Goal: Task Accomplishment & Management: Manage account settings

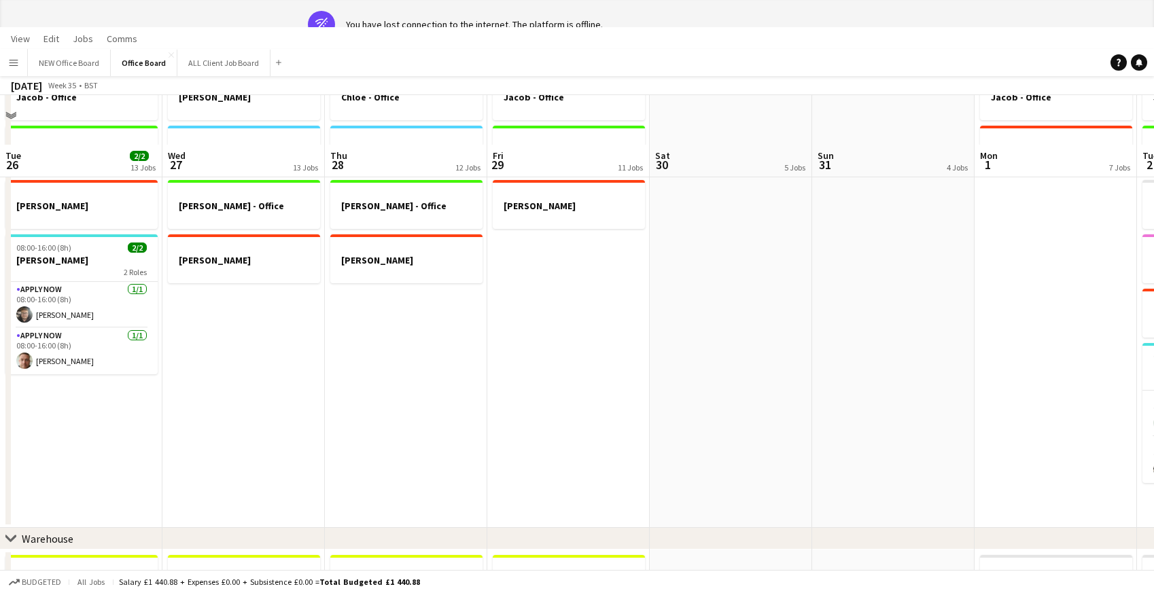
scroll to position [0, 351]
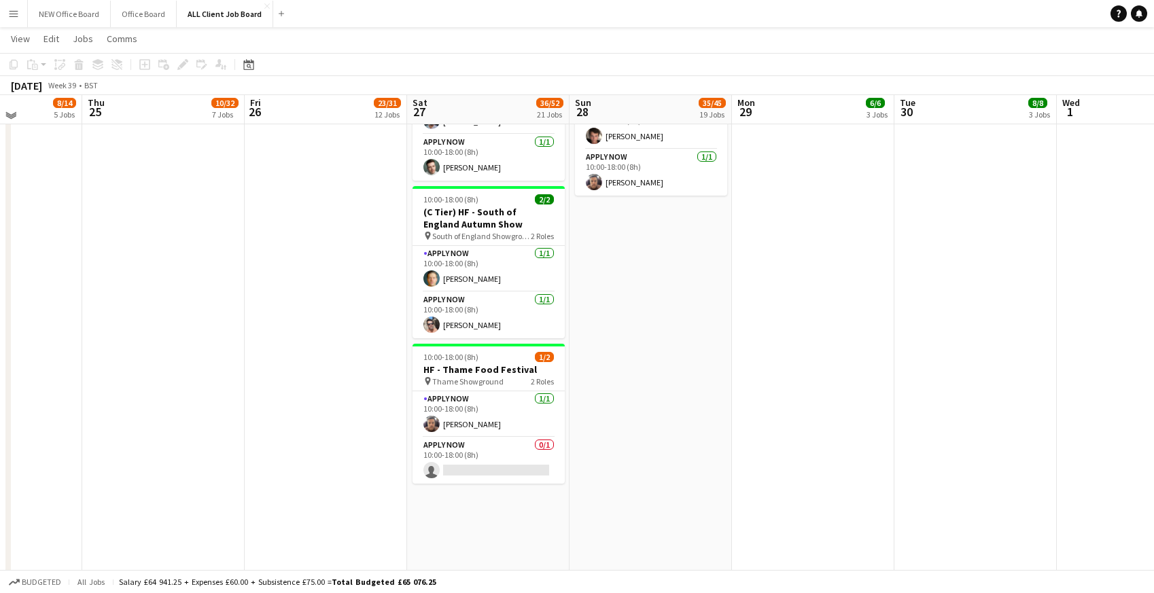
scroll to position [2026, 0]
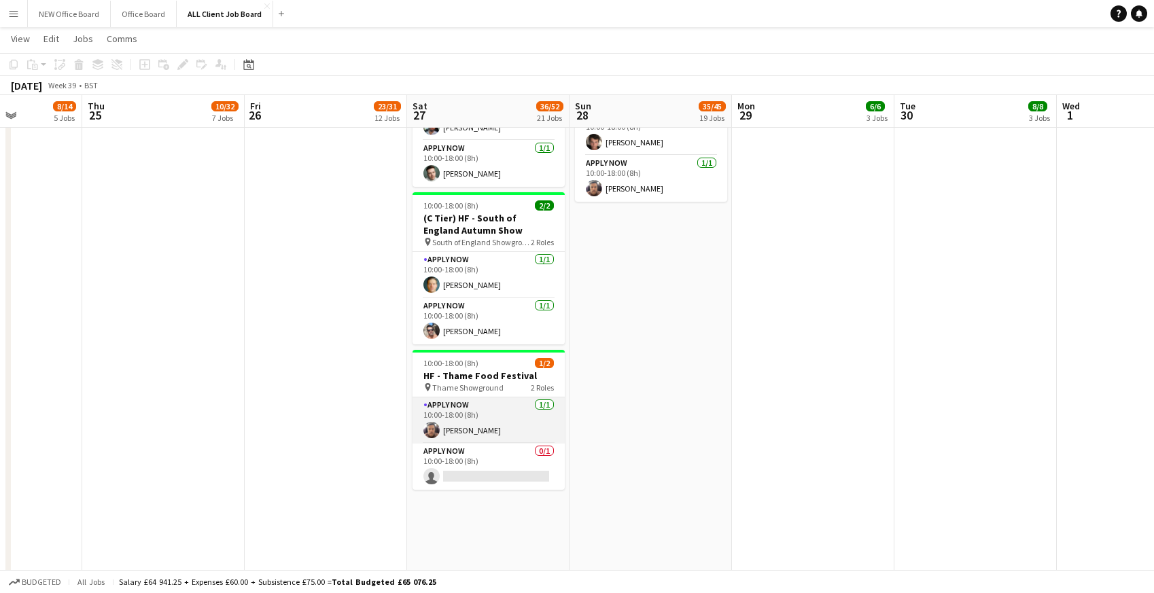
click at [452, 430] on app-card-role "APPLY NOW [DATE] 10:00-18:00 (8h) [PERSON_NAME]" at bounding box center [489, 421] width 152 height 46
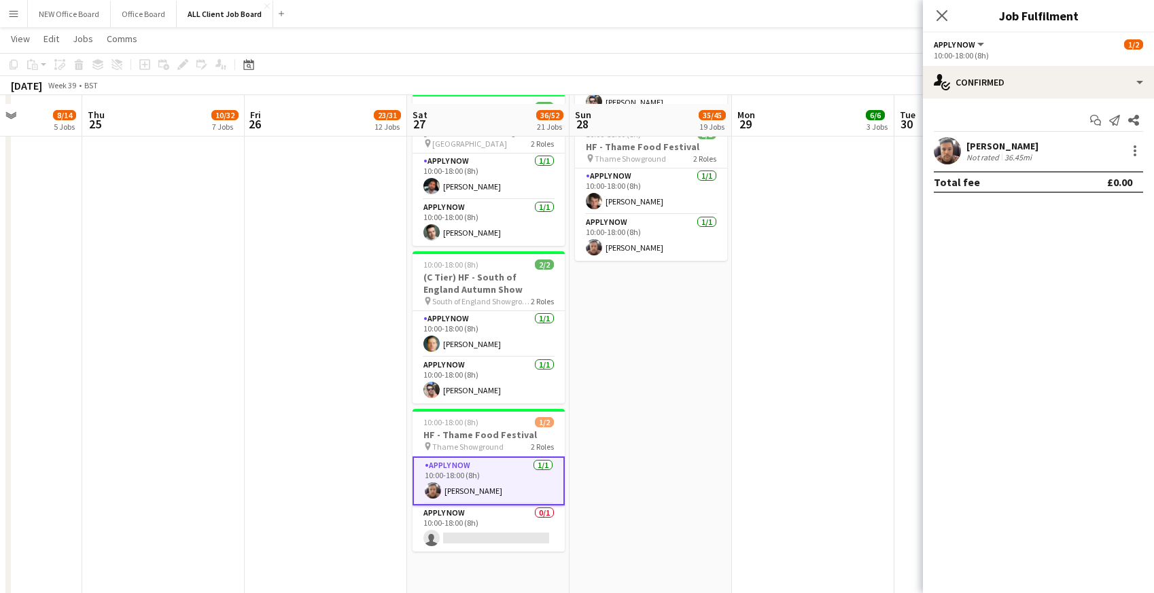
scroll to position [1964, 0]
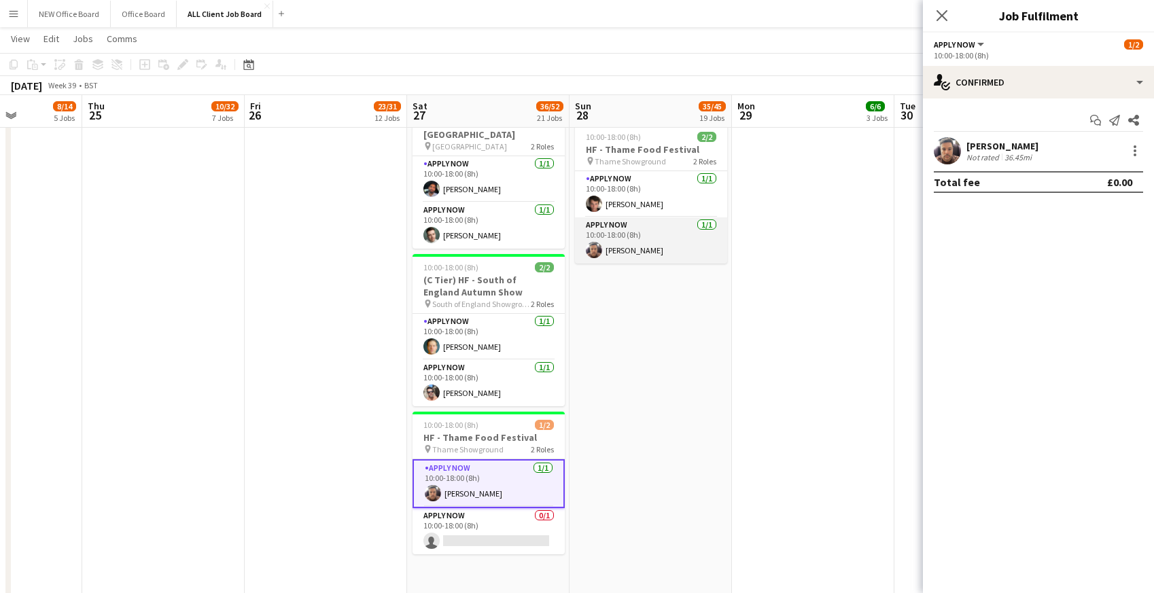
click at [656, 242] on app-card-role "APPLY NOW [DATE] 10:00-18:00 (8h) [PERSON_NAME]" at bounding box center [651, 241] width 152 height 46
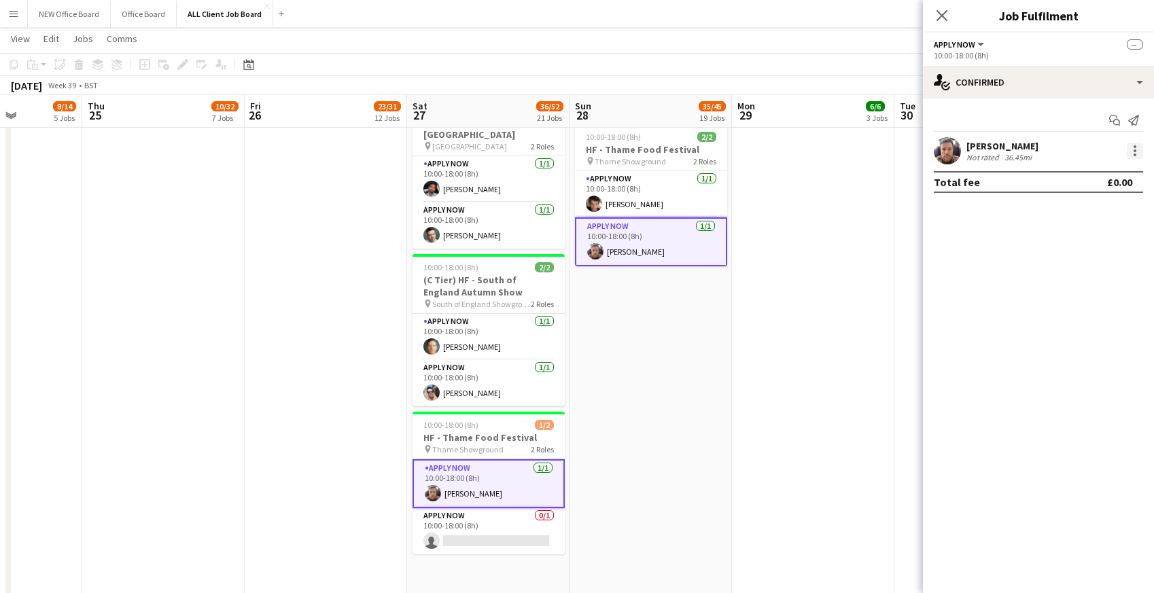
click at [1137, 153] on div at bounding box center [1135, 151] width 16 height 16
click at [1110, 275] on span "Remove" at bounding box center [1090, 274] width 84 height 12
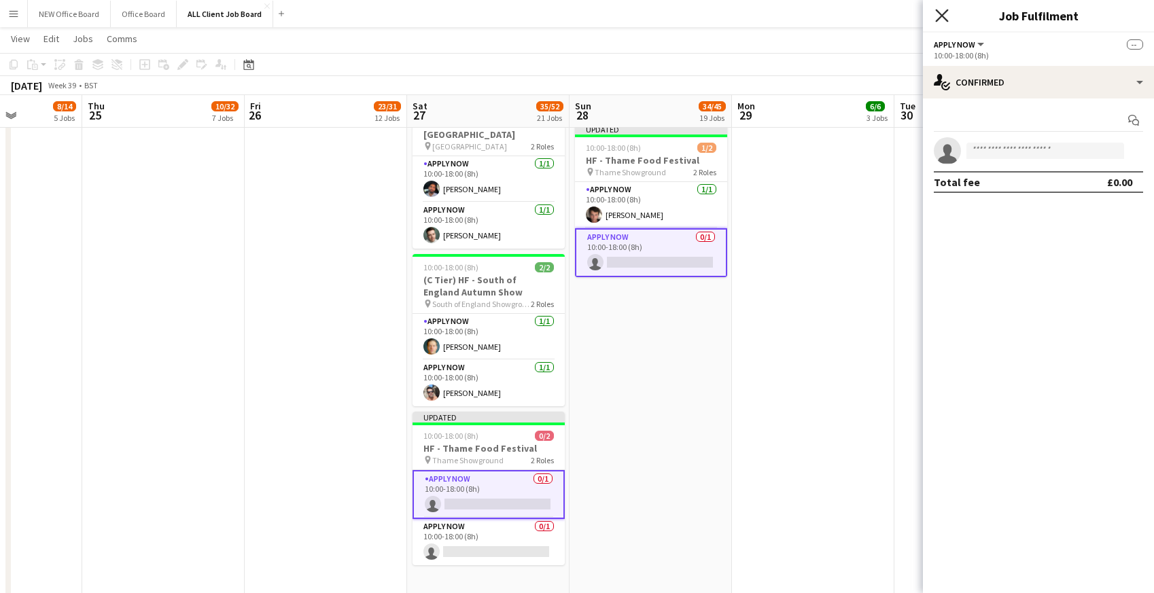
click at [943, 14] on icon at bounding box center [941, 15] width 13 height 13
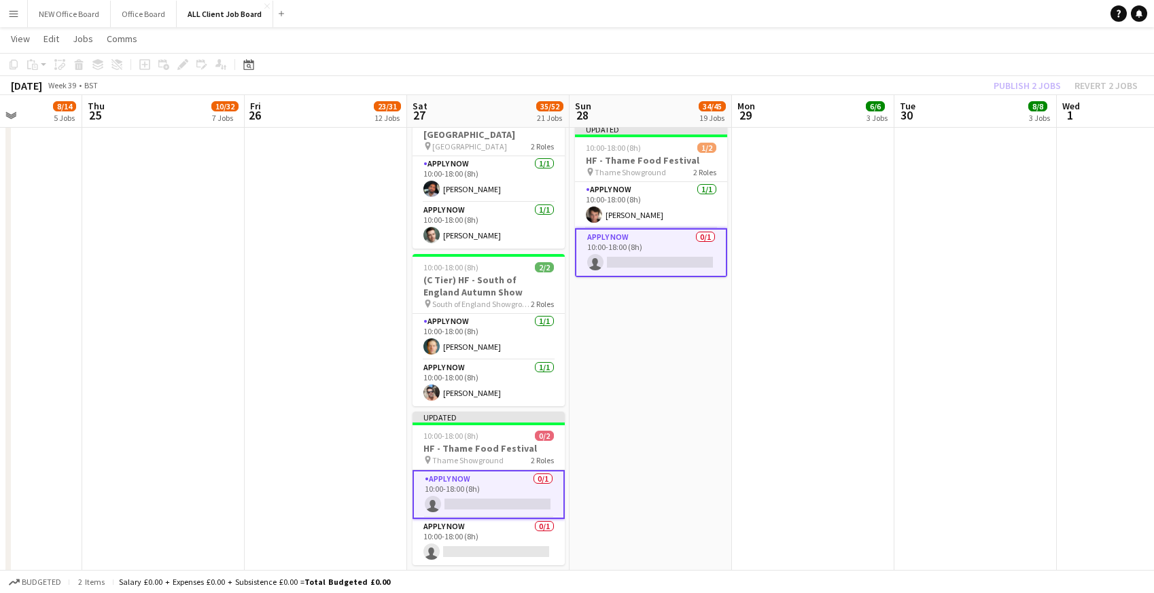
drag, startPoint x: 922, startPoint y: 12, endPoint x: 934, endPoint y: 19, distance: 13.4
click at [923, 12] on app-navbar "Menu Boards Boards Boards All jobs Status Workforce Workforce My Workforce Recr…" at bounding box center [577, 13] width 1154 height 27
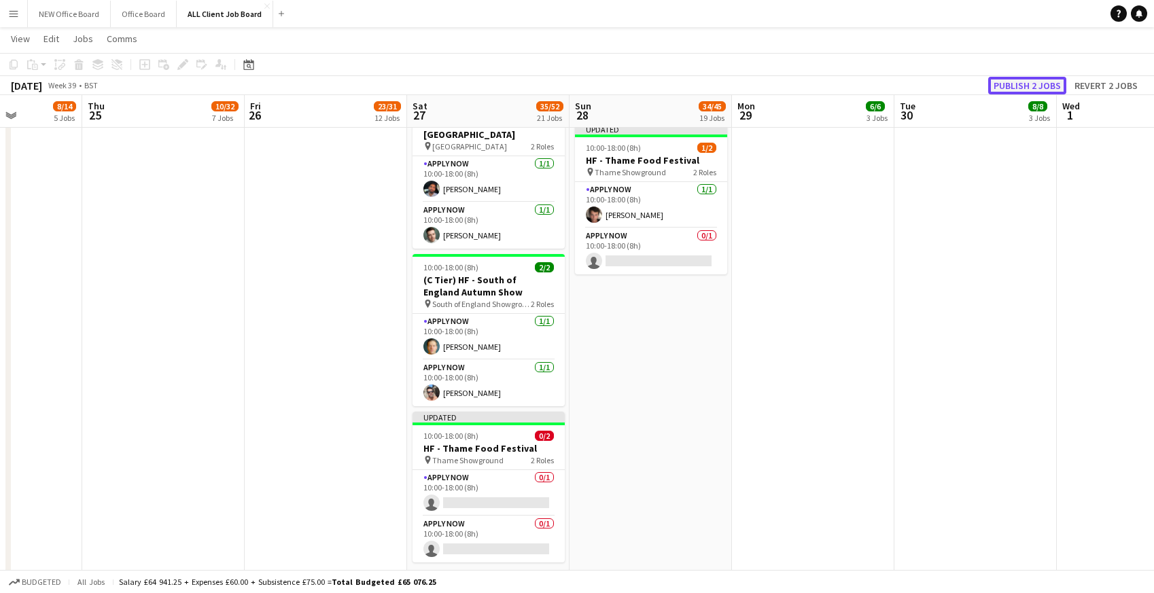
click at [1018, 84] on button "Publish 2 jobs" at bounding box center [1027, 86] width 78 height 18
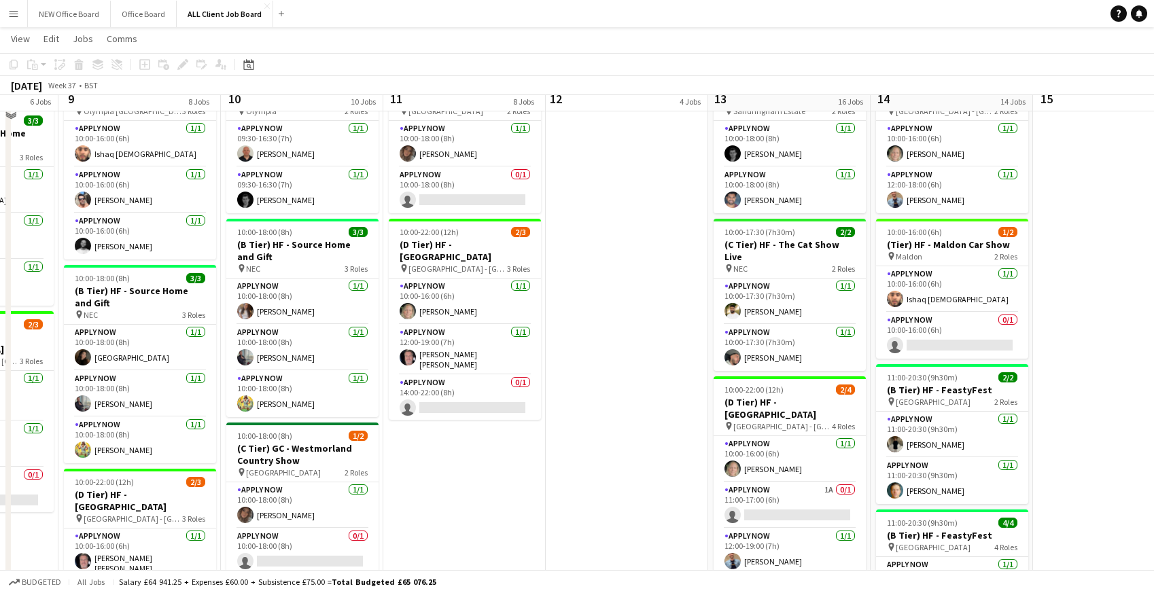
scroll to position [805, 0]
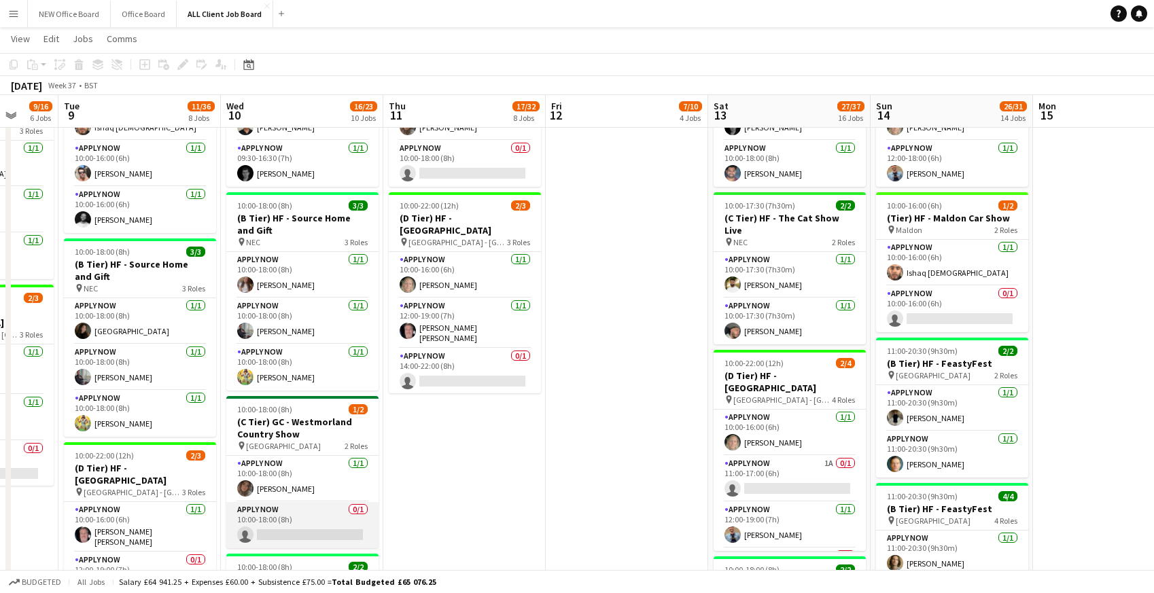
click at [275, 510] on app-card-role "APPLY NOW 0/1 10:00-18:00 (8h) single-neutral-actions" at bounding box center [302, 525] width 152 height 46
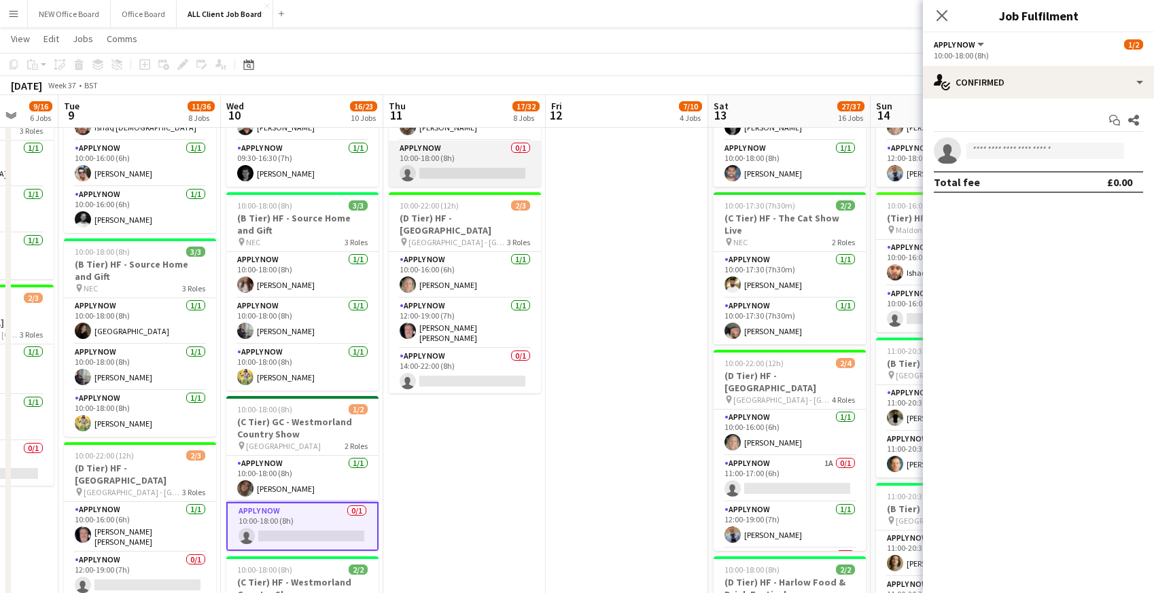
click at [450, 179] on app-card-role "APPLY NOW 0/1 10:00-18:00 (8h) single-neutral-actions" at bounding box center [465, 164] width 152 height 46
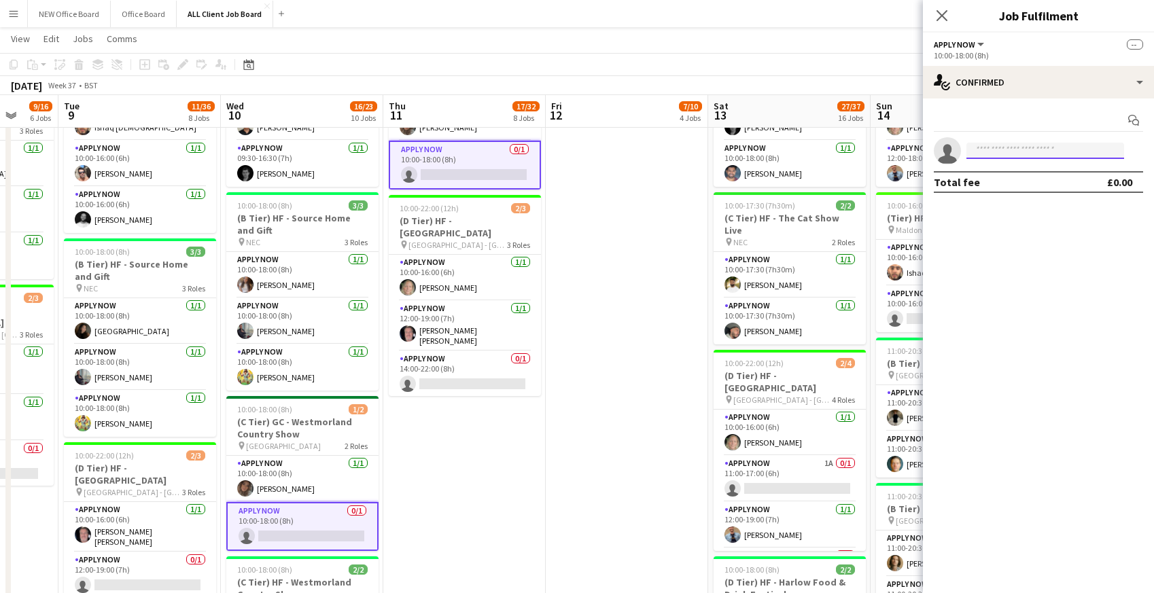
click at [980, 152] on input at bounding box center [1046, 151] width 158 height 16
type input "****"
click at [1022, 179] on span "[EMAIL_ADDRESS][DOMAIN_NAME]" at bounding box center [1045, 181] width 136 height 11
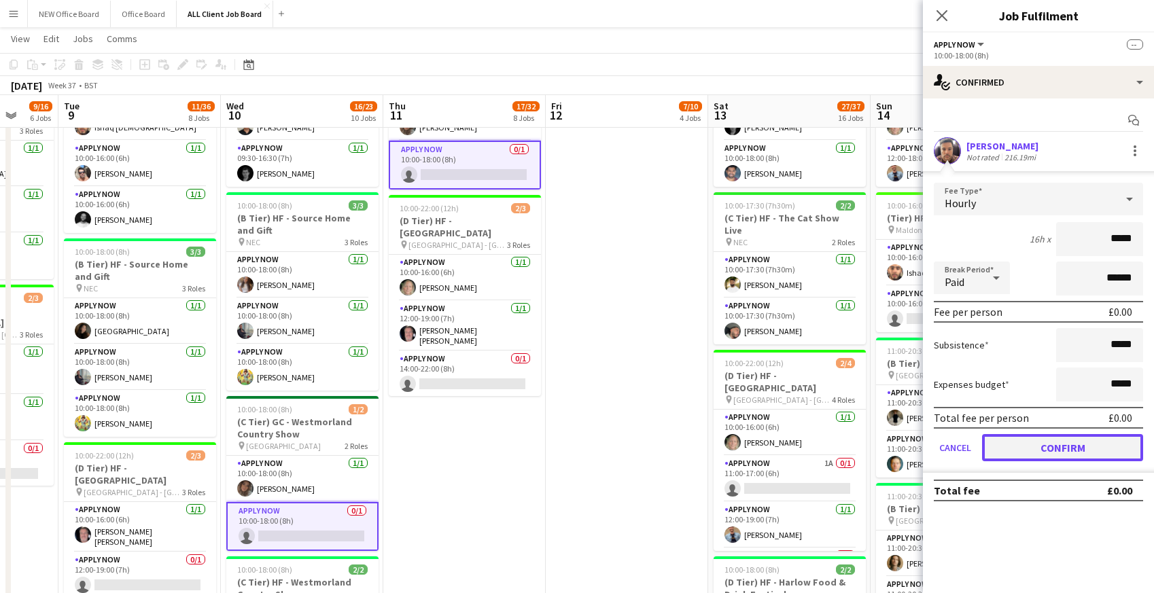
click at [1016, 443] on button "Confirm" at bounding box center [1062, 447] width 161 height 27
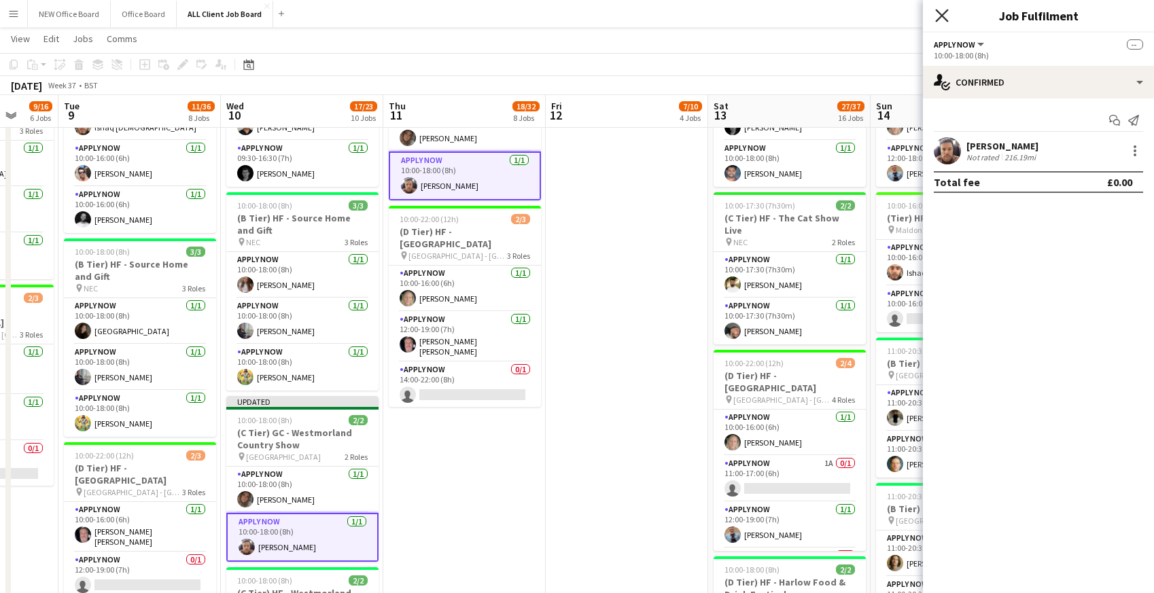
click at [944, 12] on icon "Close pop-in" at bounding box center [941, 15] width 13 height 13
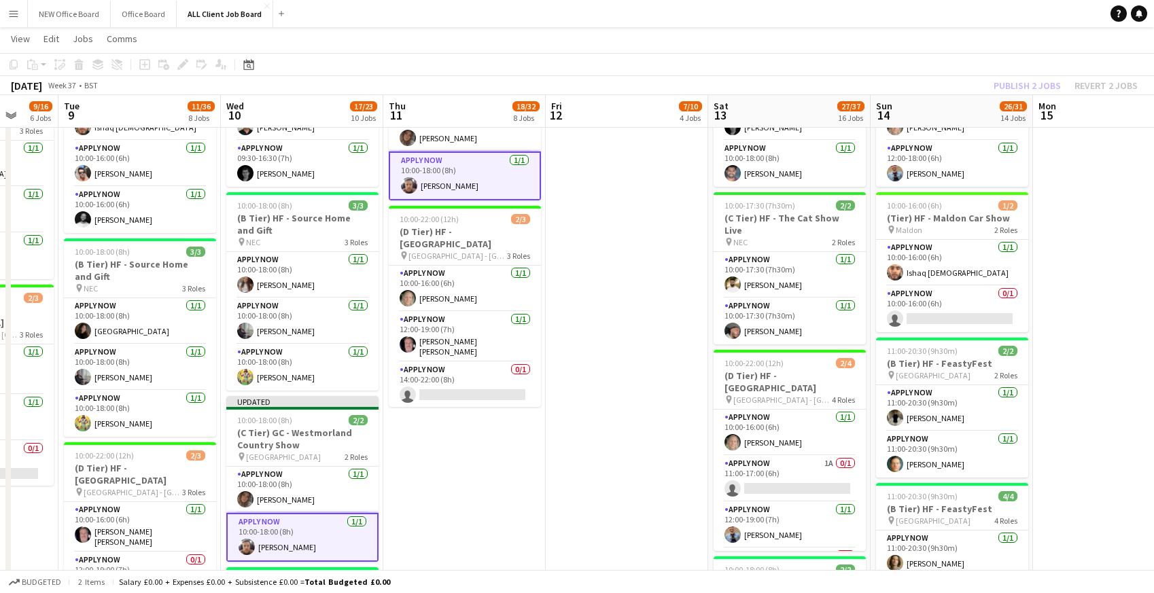
drag, startPoint x: 912, startPoint y: 10, endPoint x: 946, endPoint y: 30, distance: 39.3
click at [912, 10] on app-navbar "Menu Boards Boards Boards All jobs Status Workforce Workforce My Workforce Recr…" at bounding box center [577, 13] width 1154 height 27
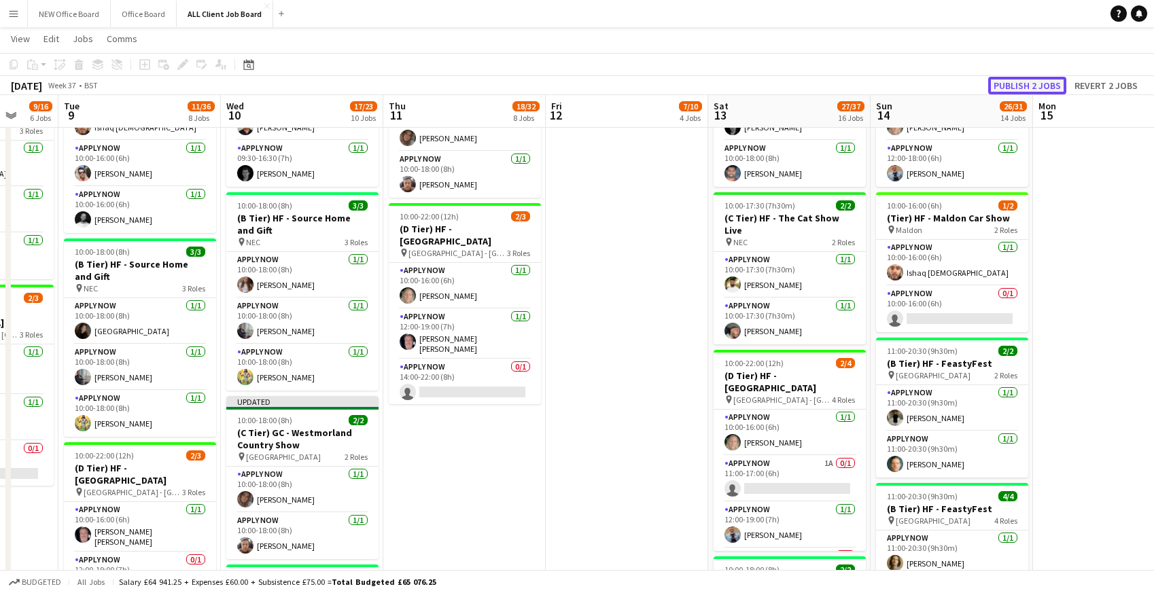
click at [1008, 84] on button "Publish 2 jobs" at bounding box center [1027, 86] width 78 height 18
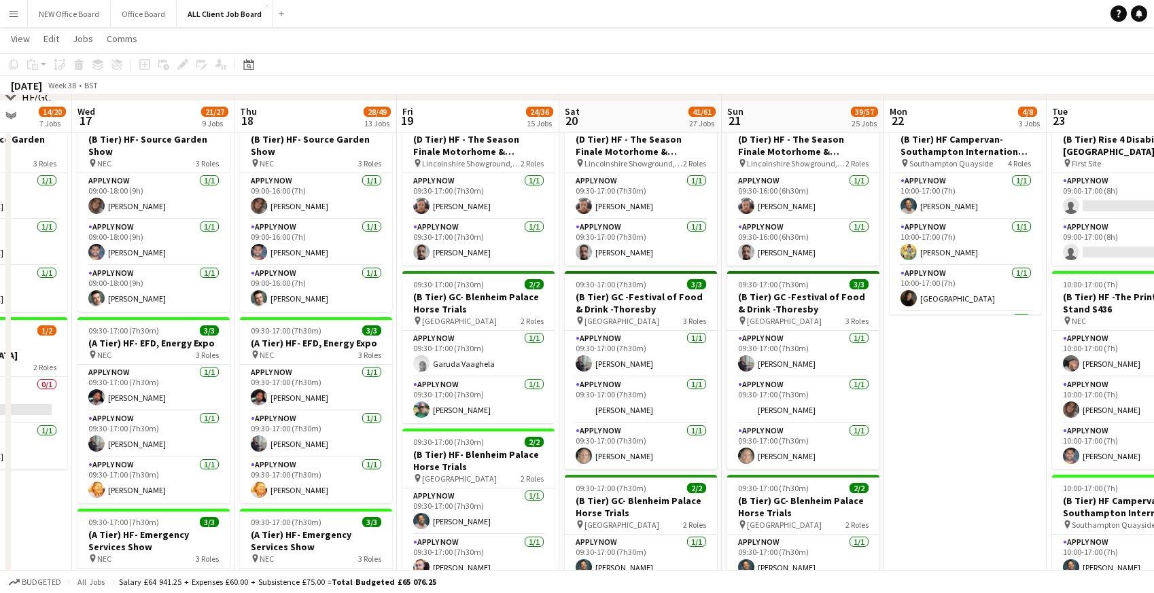
scroll to position [416, 0]
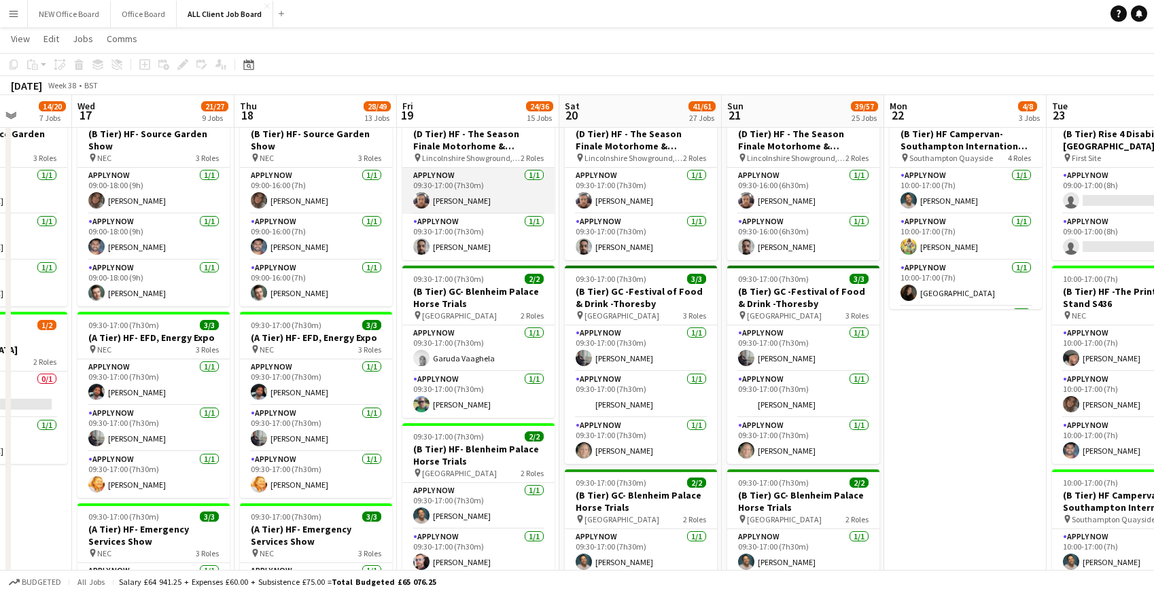
click at [468, 190] on app-card-role "APPLY NOW [DATE] 09:30-17:00 (7h30m) [PERSON_NAME]" at bounding box center [478, 191] width 152 height 46
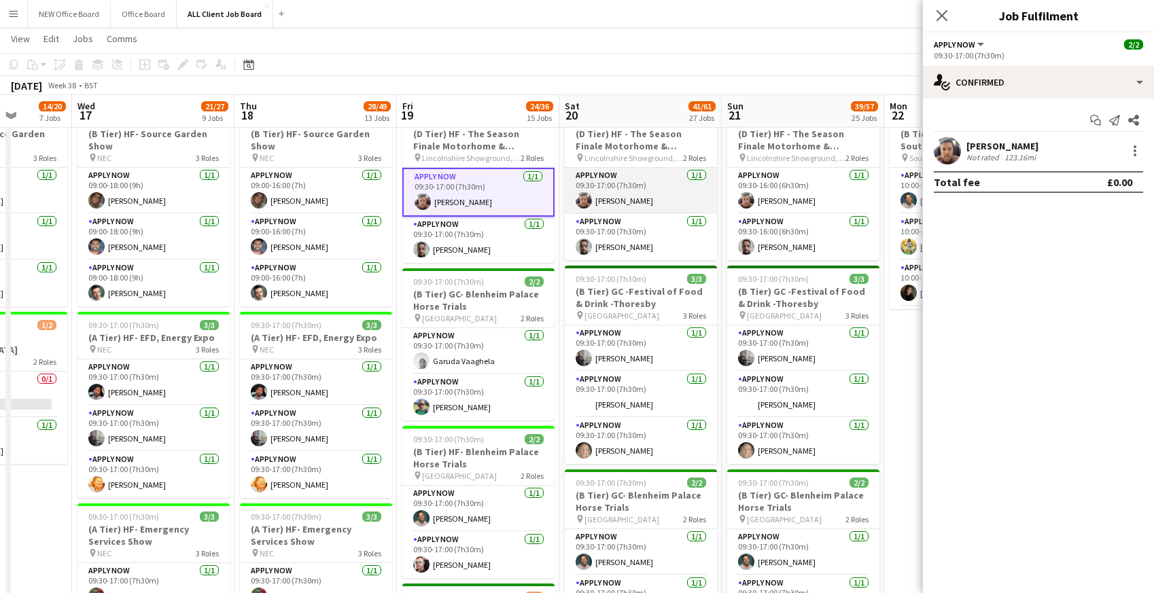
click at [625, 185] on app-card-role "APPLY NOW [DATE] 09:30-17:00 (7h30m) [PERSON_NAME]" at bounding box center [641, 191] width 152 height 46
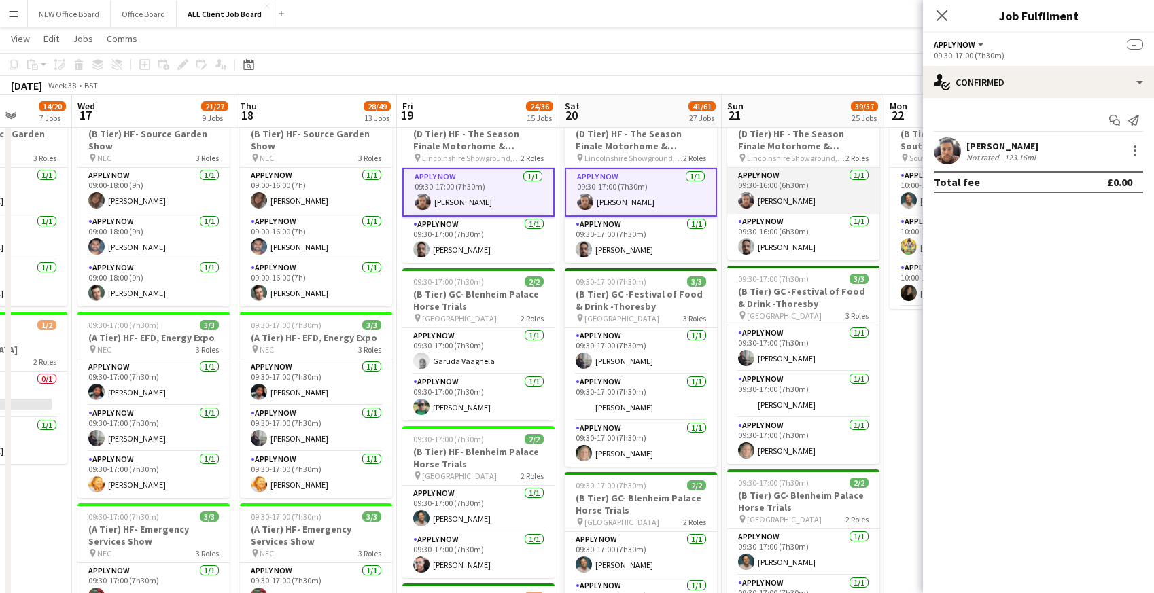
click at [778, 186] on app-card-role "APPLY NOW [DATE] 09:30-16:00 (6h30m) [PERSON_NAME]" at bounding box center [803, 191] width 152 height 46
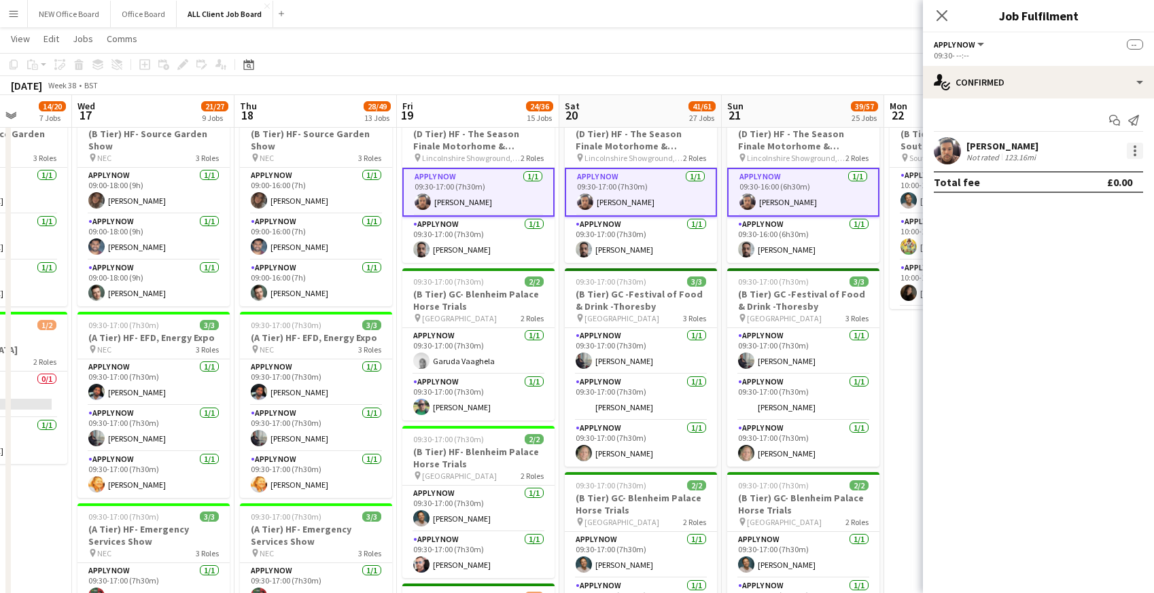
click at [1139, 154] on div at bounding box center [1135, 151] width 16 height 16
click at [1069, 280] on button "Remove" at bounding box center [1090, 274] width 106 height 33
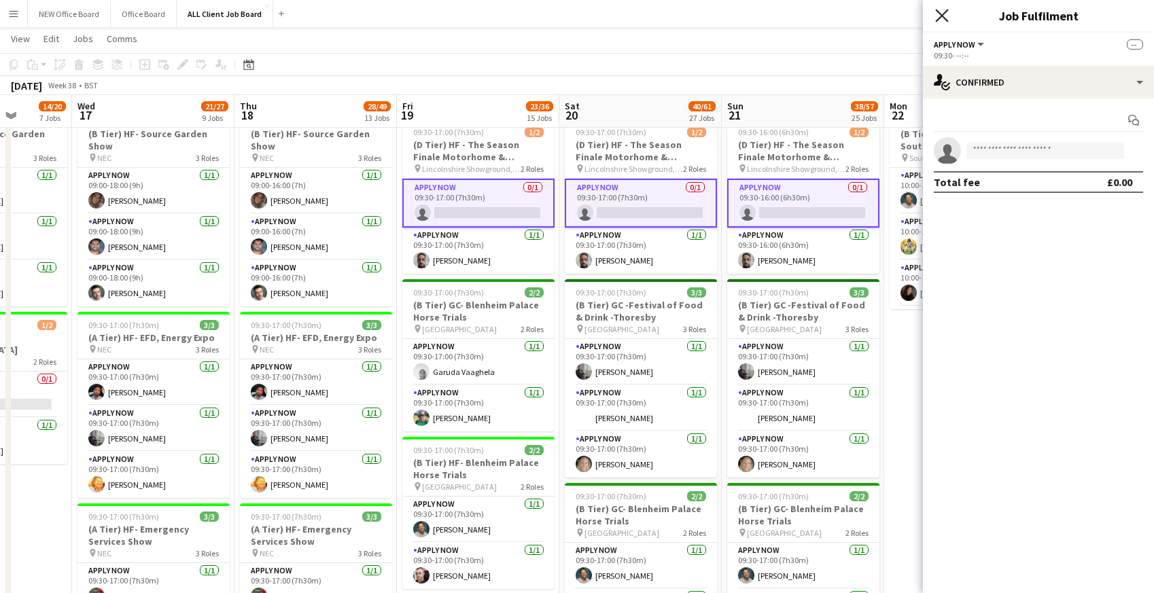
click at [946, 15] on icon "Close pop-in" at bounding box center [941, 15] width 13 height 13
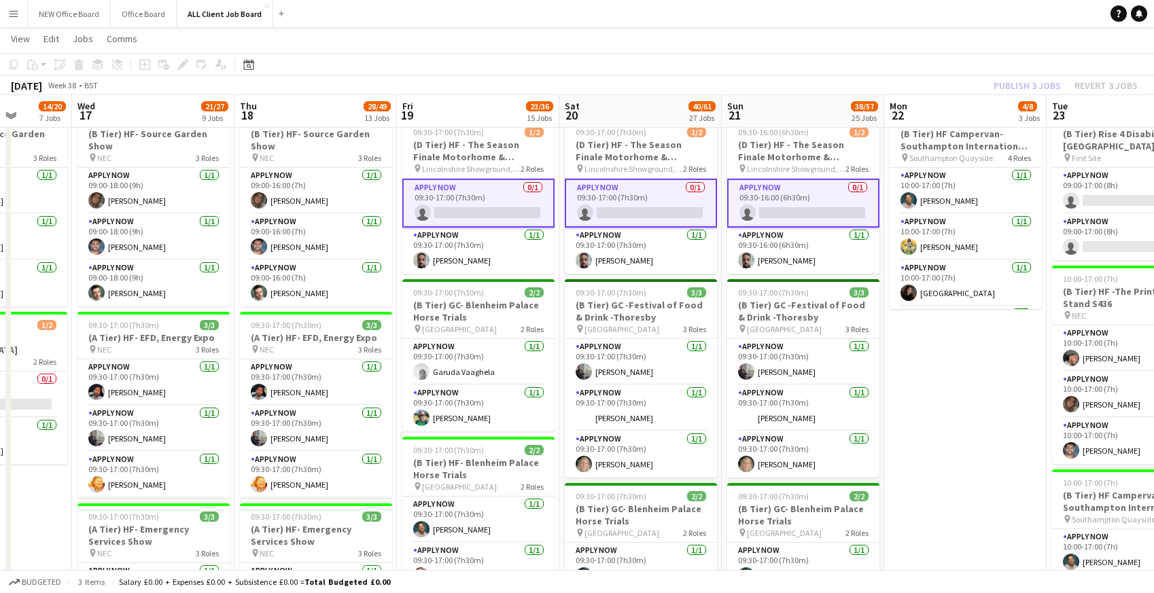
click at [913, 18] on app-navbar "Menu Boards Boards Boards All jobs Status Workforce Workforce My Workforce Recr…" at bounding box center [577, 13] width 1154 height 27
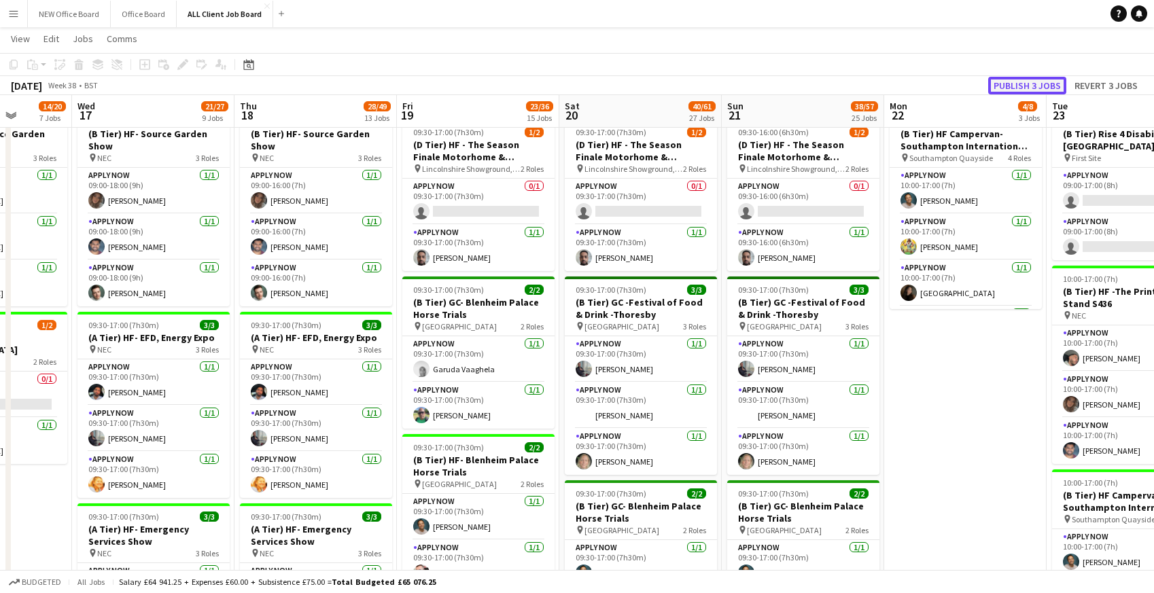
click at [1007, 81] on button "Publish 3 jobs" at bounding box center [1027, 86] width 78 height 18
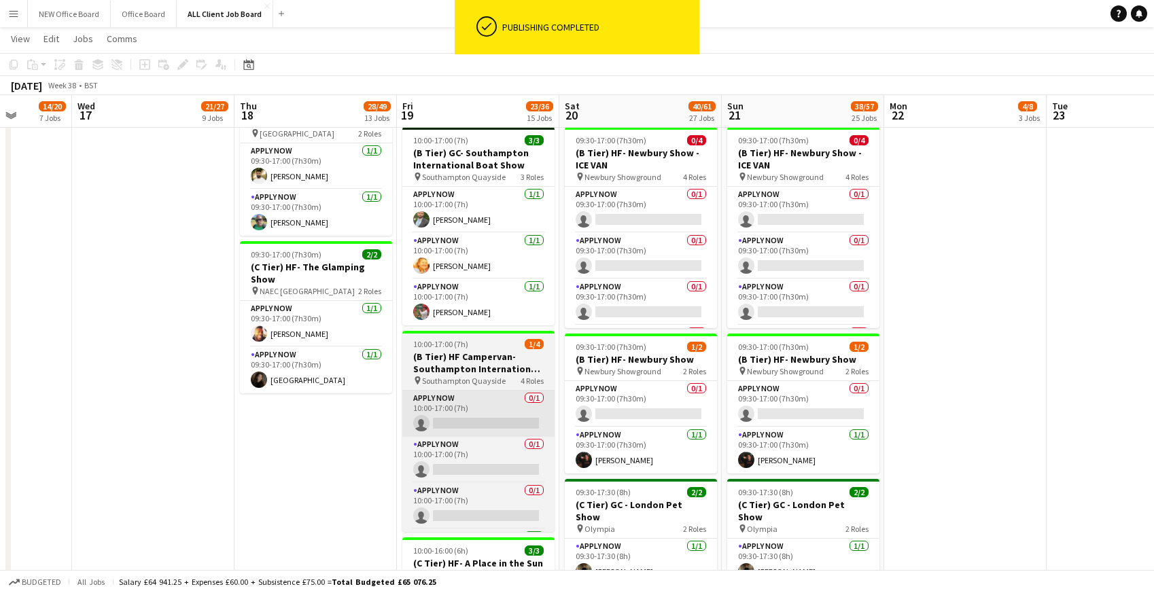
scroll to position [7, 0]
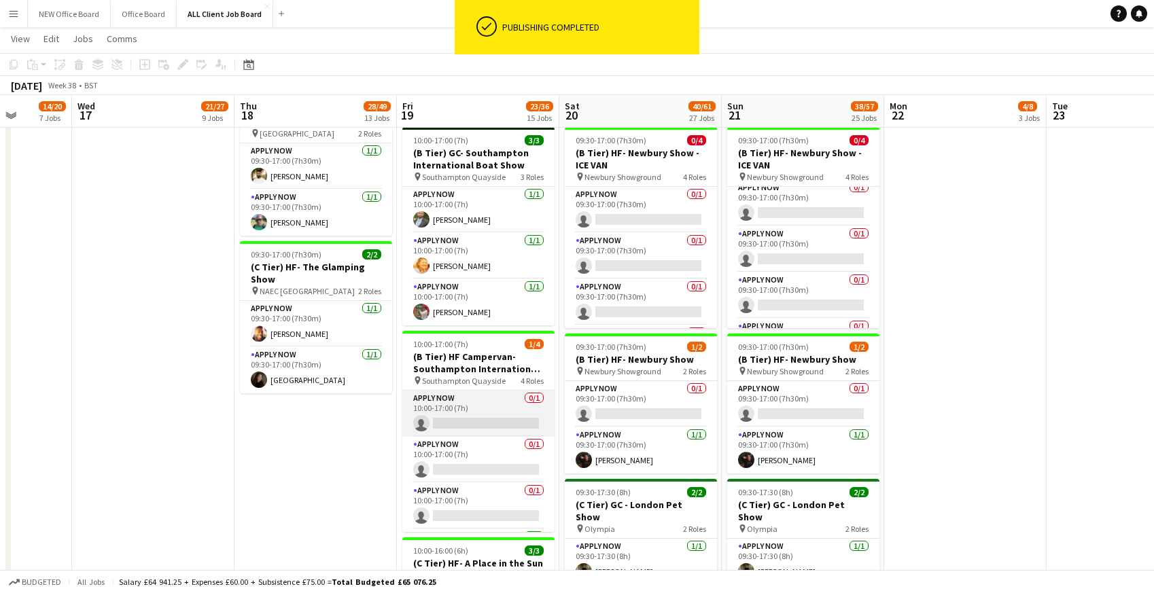
click at [462, 419] on app-card-role "APPLY NOW 0/1 10:00-17:00 (7h) single-neutral-actions" at bounding box center [478, 414] width 152 height 46
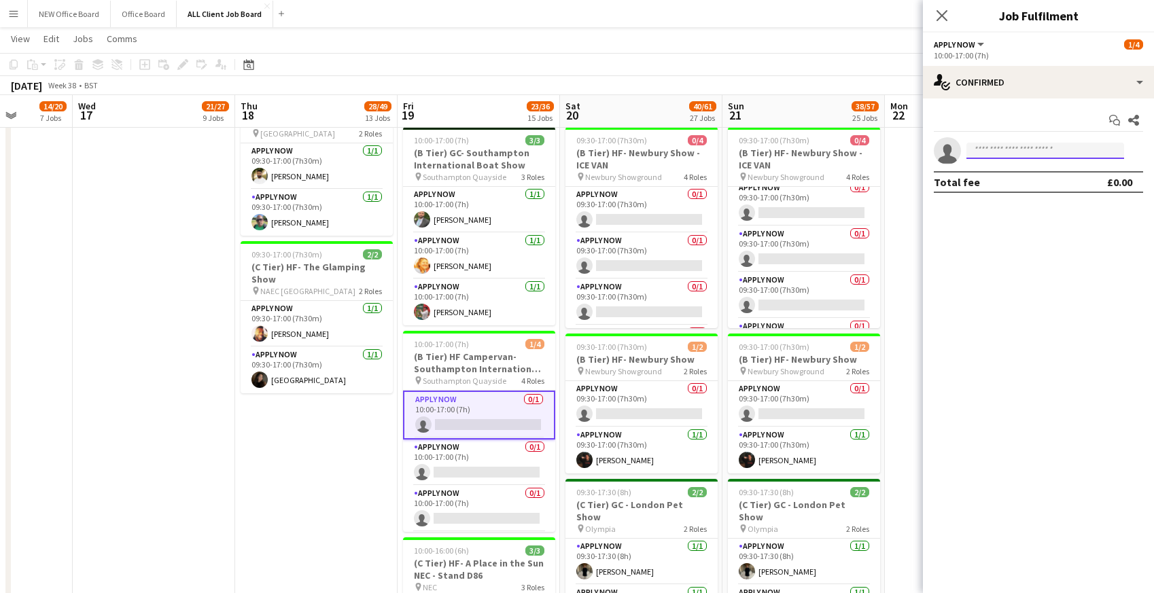
click at [977, 153] on input at bounding box center [1046, 151] width 158 height 16
type input "***"
click at [1022, 179] on span "[EMAIL_ADDRESS][DOMAIN_NAME]" at bounding box center [1045, 181] width 136 height 11
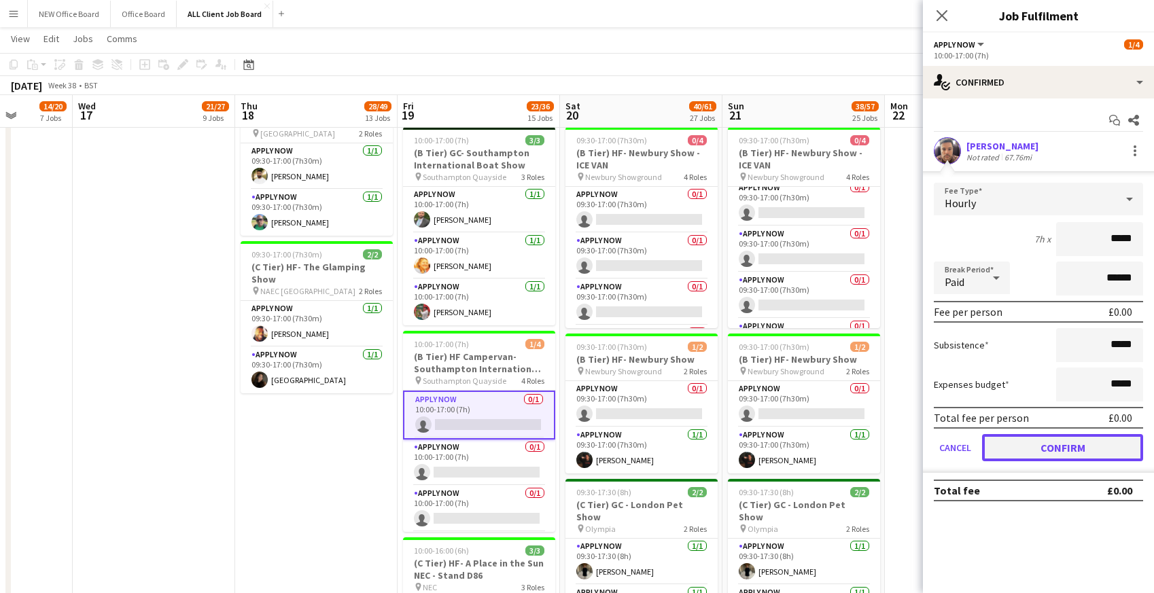
click at [1075, 454] on button "Confirm" at bounding box center [1062, 447] width 161 height 27
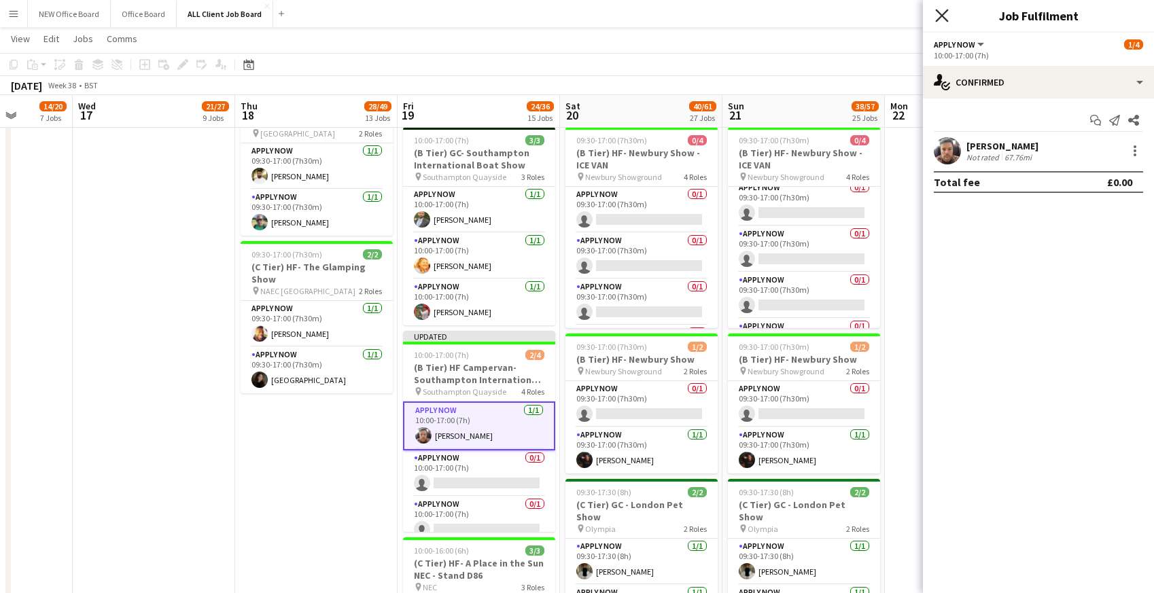
click at [941, 15] on icon at bounding box center [941, 15] width 13 height 13
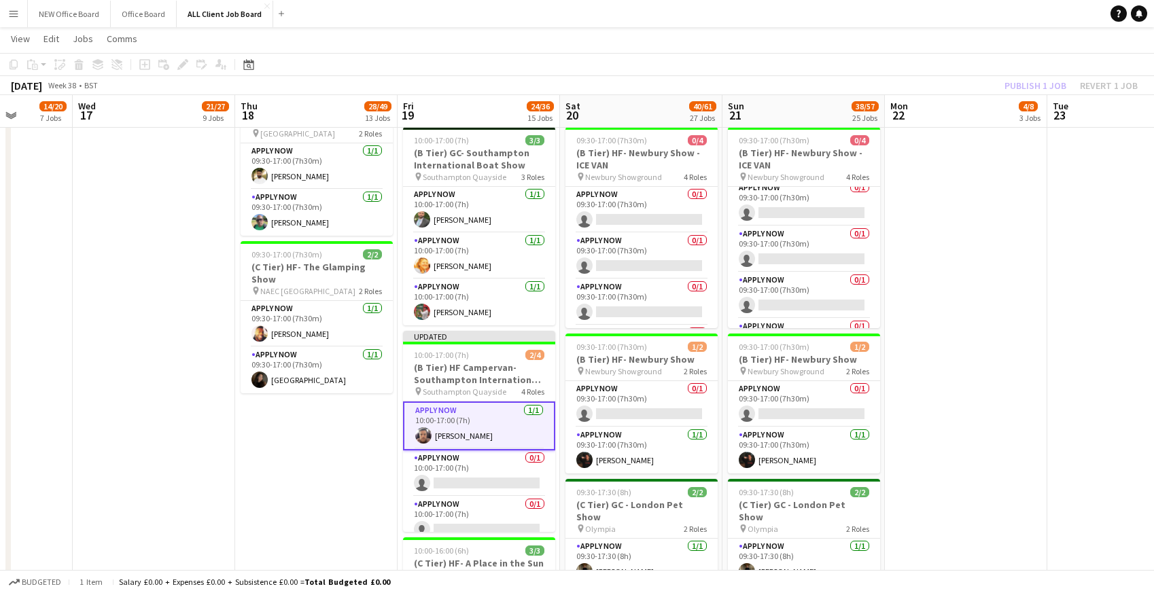
click at [984, 68] on app-toolbar "Copy Paste Paste Command V Paste with crew Command Shift V Paste linked Job [GE…" at bounding box center [577, 64] width 1154 height 23
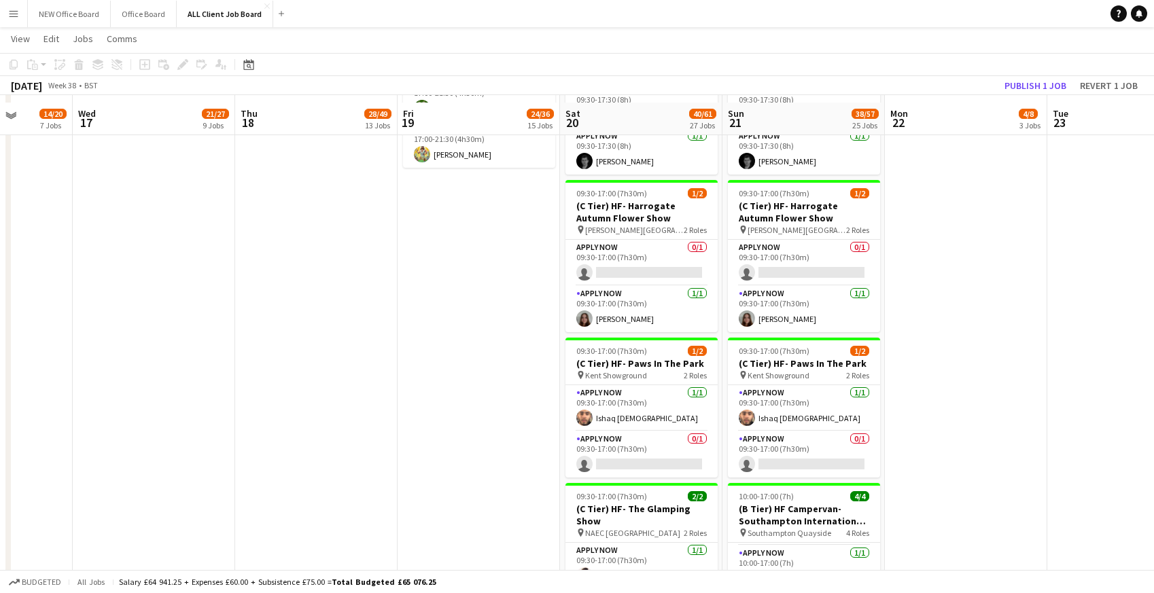
scroll to position [2152, 0]
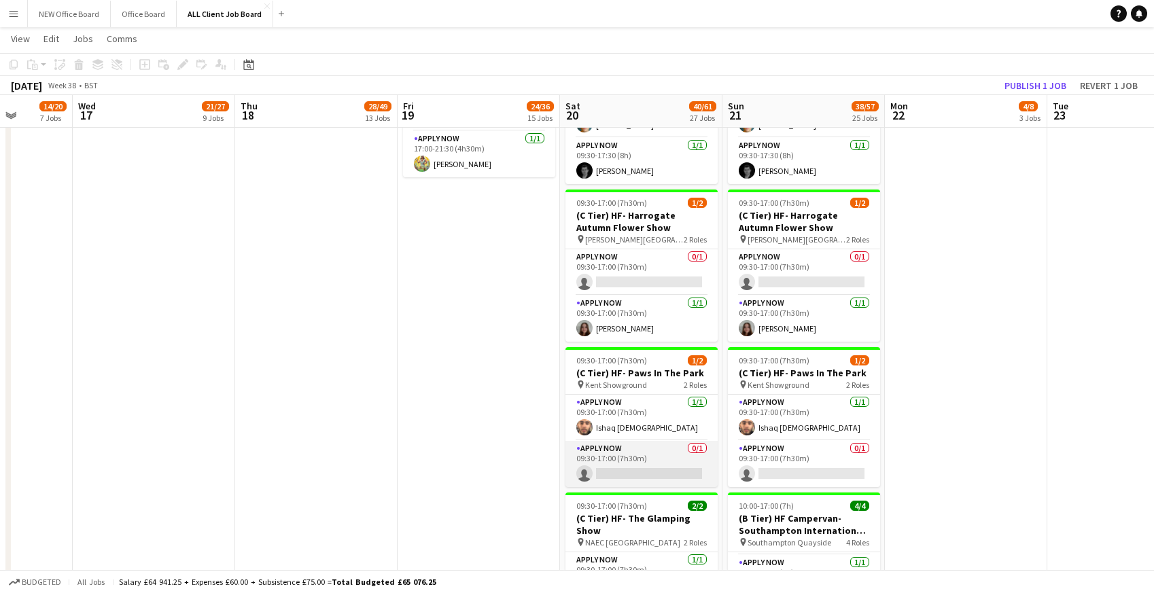
click at [614, 441] on app-card-role "APPLY NOW 0/1 09:30-17:00 (7h30m) single-neutral-actions" at bounding box center [642, 464] width 152 height 46
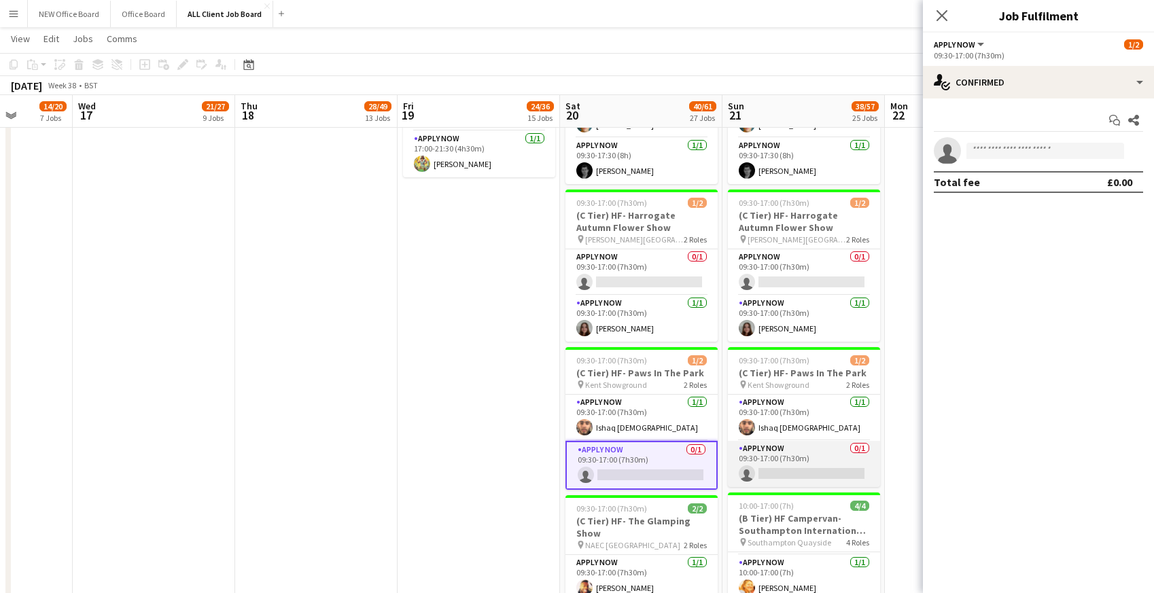
click at [794, 441] on app-card-role "APPLY NOW 0/1 09:30-17:00 (7h30m) single-neutral-actions" at bounding box center [804, 464] width 152 height 46
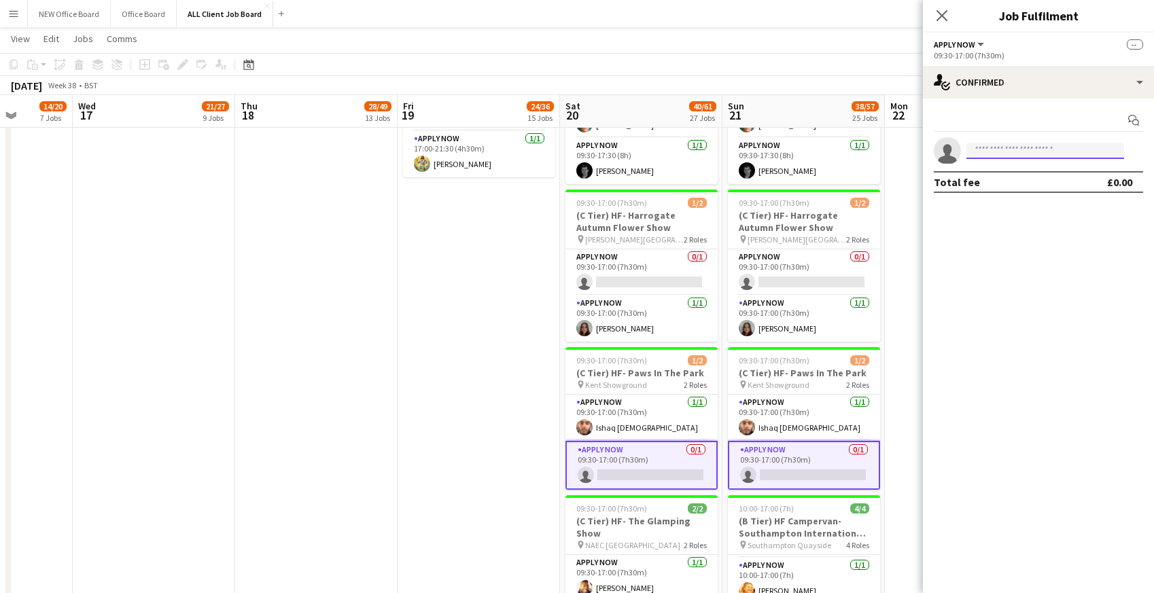
click at [984, 153] on input at bounding box center [1046, 151] width 158 height 16
type input "***"
click at [983, 174] on span "[PERSON_NAME]" at bounding box center [1016, 170] width 78 height 12
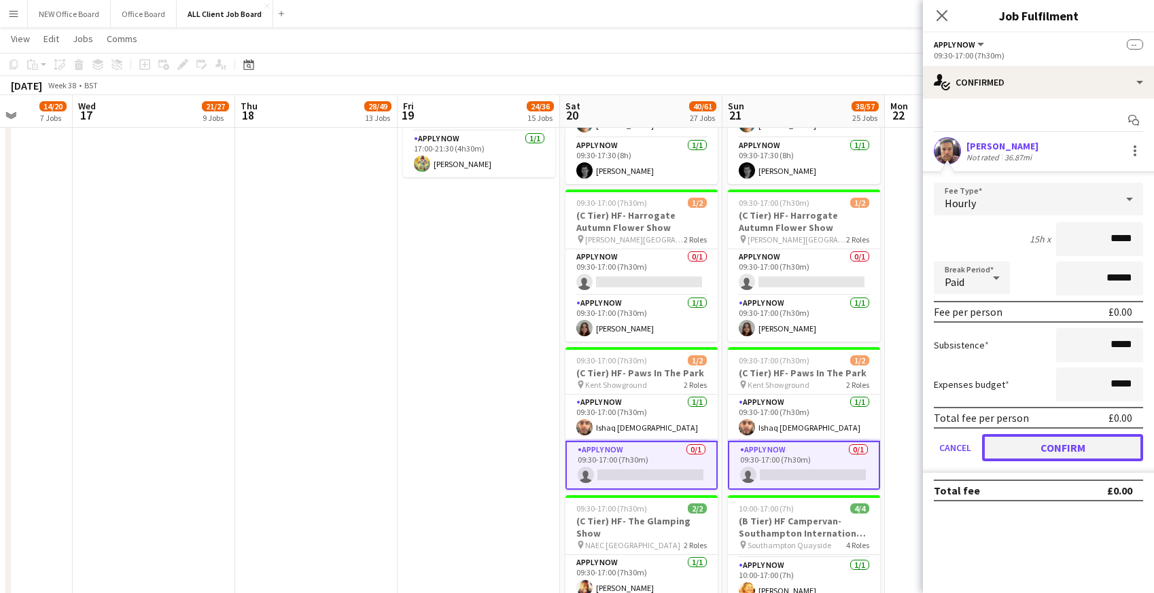
click at [1009, 450] on button "Confirm" at bounding box center [1062, 447] width 161 height 27
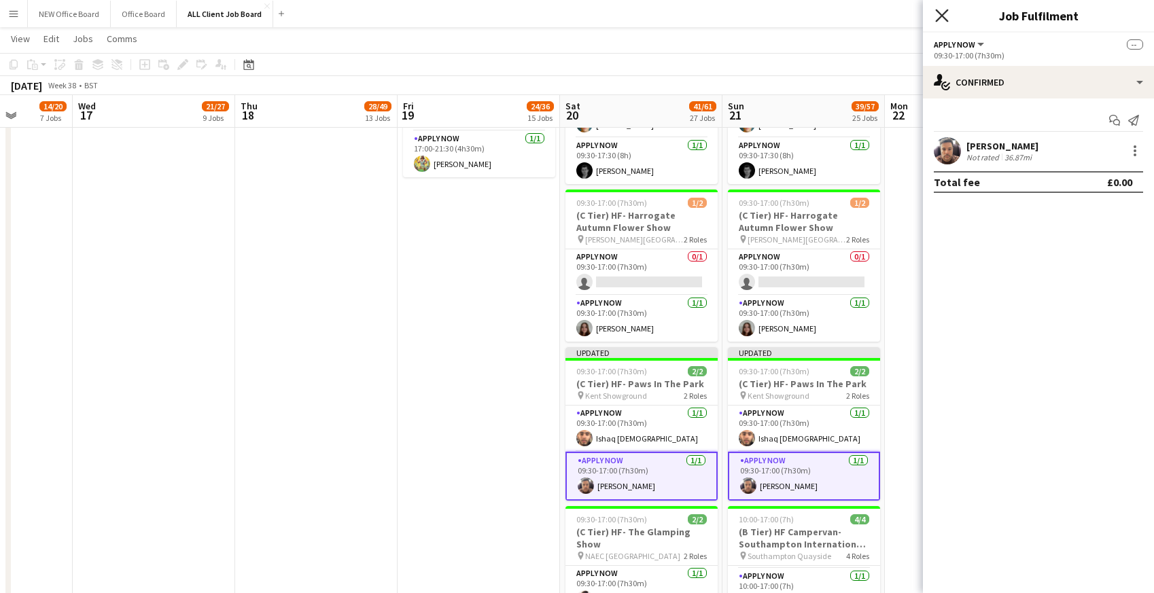
click at [943, 19] on icon "Close pop-in" at bounding box center [941, 15] width 13 height 13
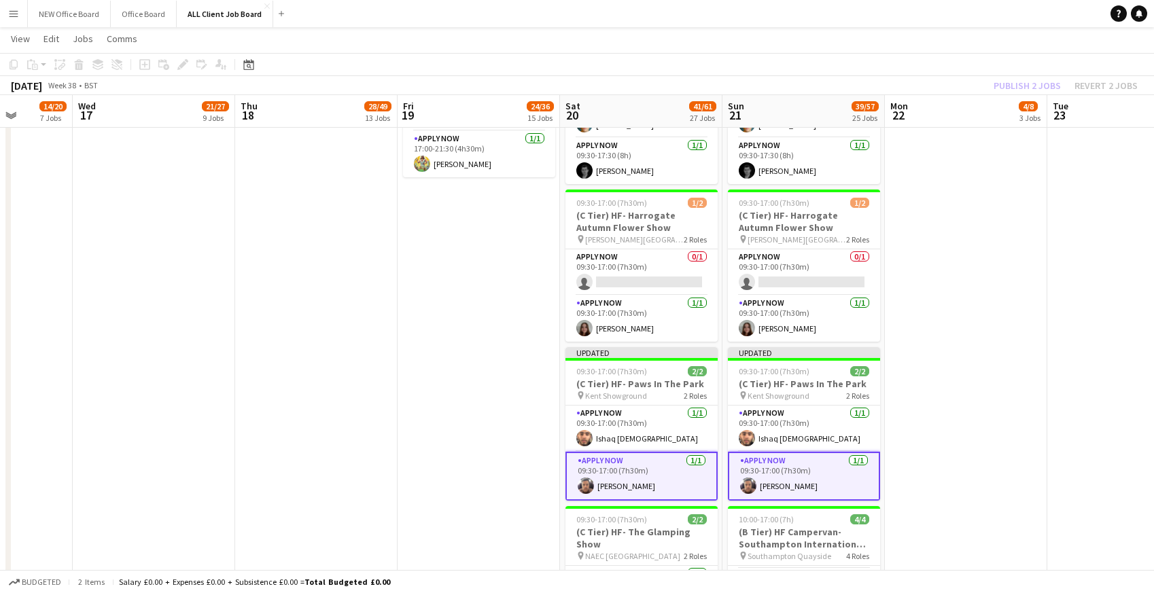
click at [933, 16] on app-navbar "Menu Boards Boards Boards All jobs Status Workforce Workforce My Workforce Recr…" at bounding box center [577, 13] width 1154 height 27
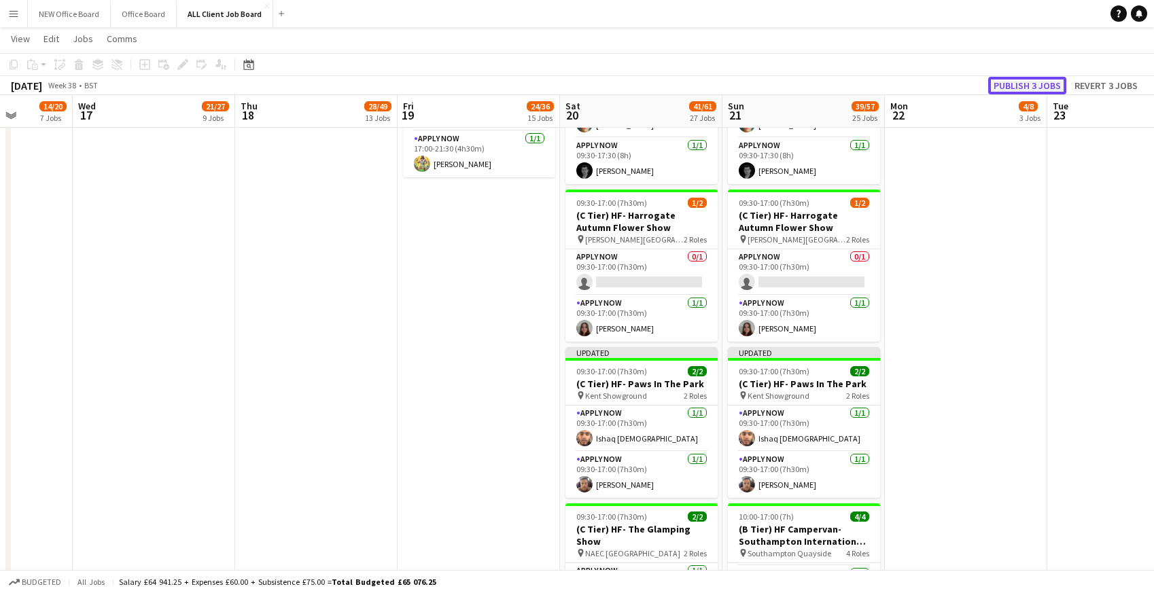
click at [1013, 90] on button "Publish 3 jobs" at bounding box center [1027, 86] width 78 height 18
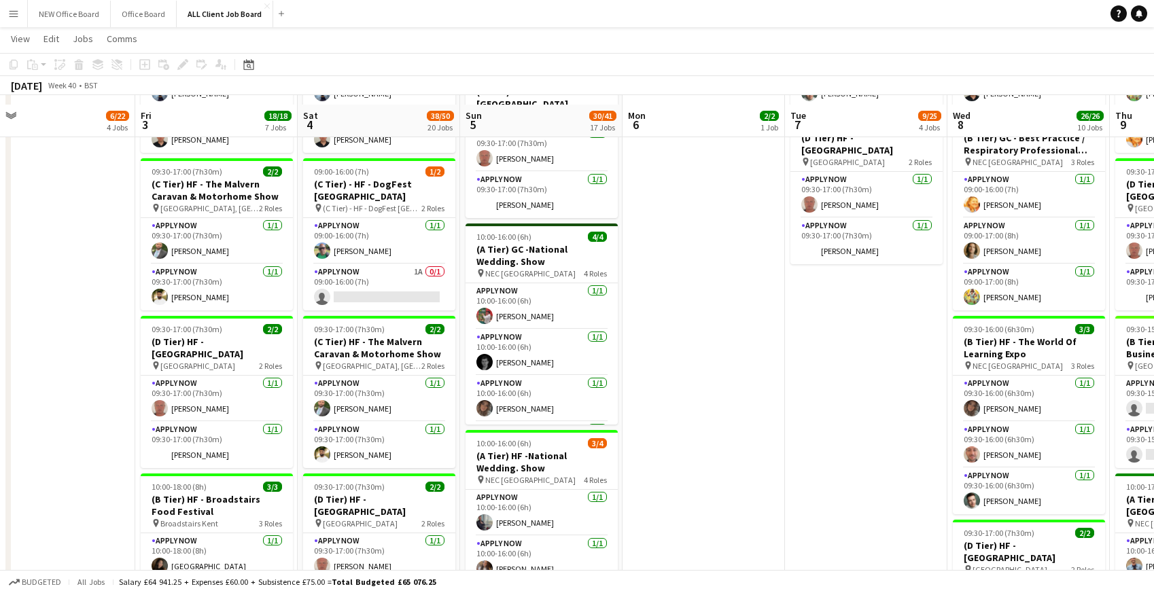
scroll to position [760, 0]
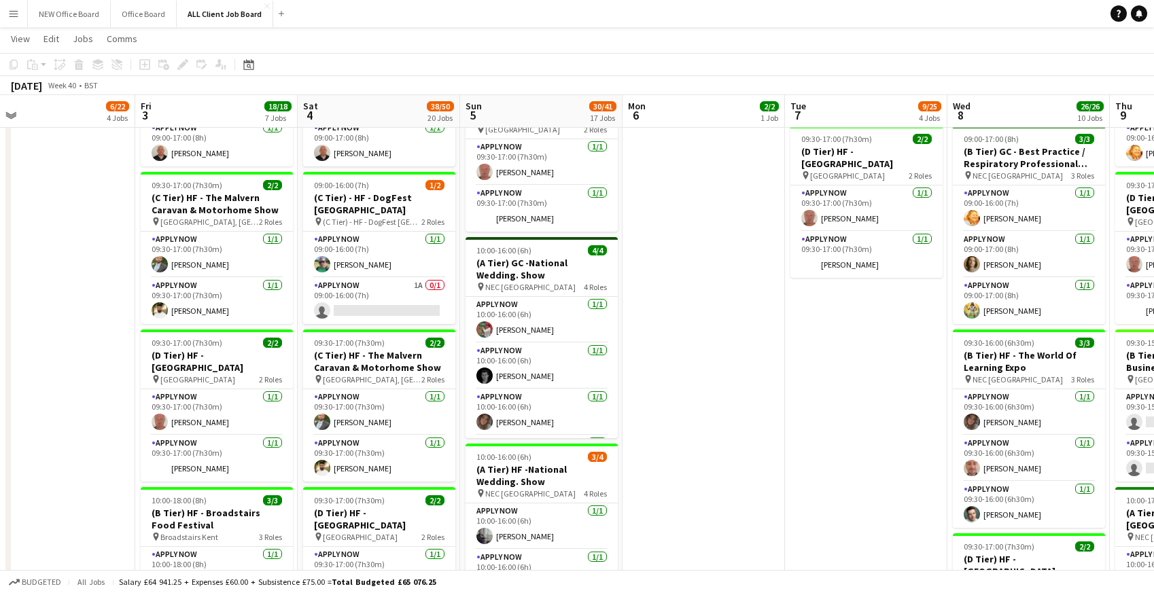
click at [352, 291] on app-card-role "APPLY NOW 1A 0/1 09:00-16:00 (7h) single-neutral-actions" at bounding box center [379, 301] width 152 height 46
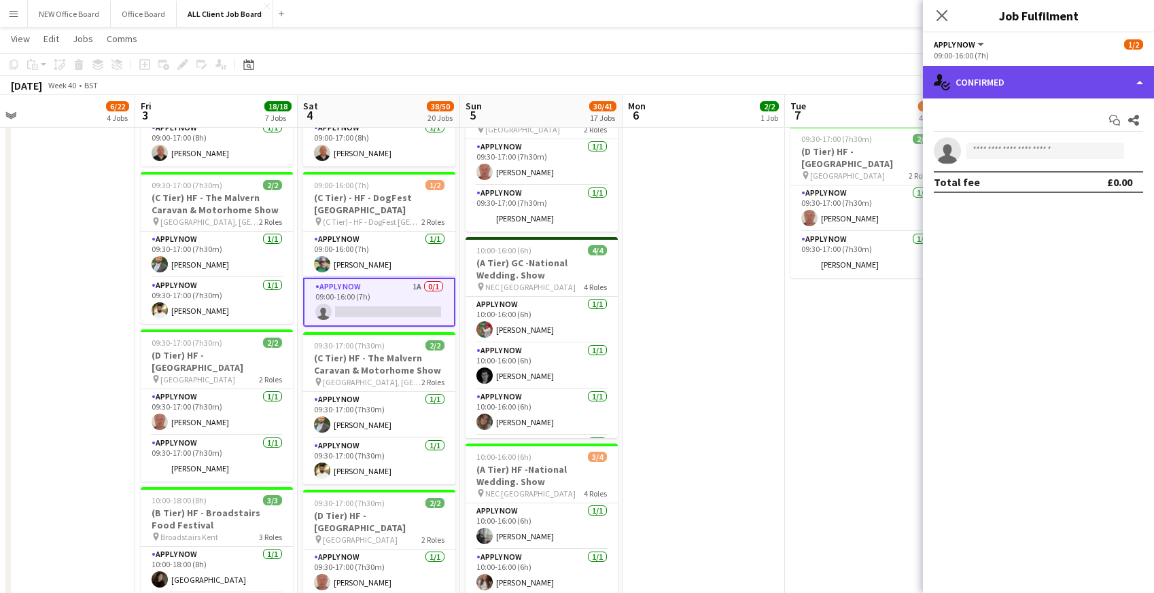
click at [1005, 82] on div "single-neutral-actions-check-2 Confirmed" at bounding box center [1038, 82] width 231 height 33
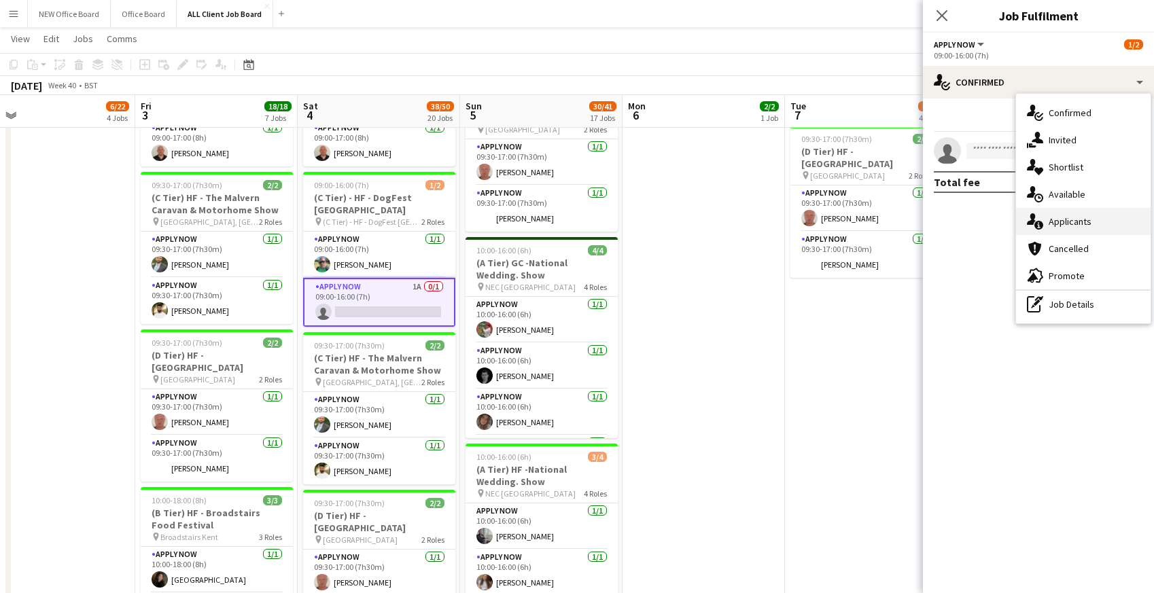
click at [1048, 225] on div "single-neutral-actions-information Applicants" at bounding box center [1083, 221] width 135 height 27
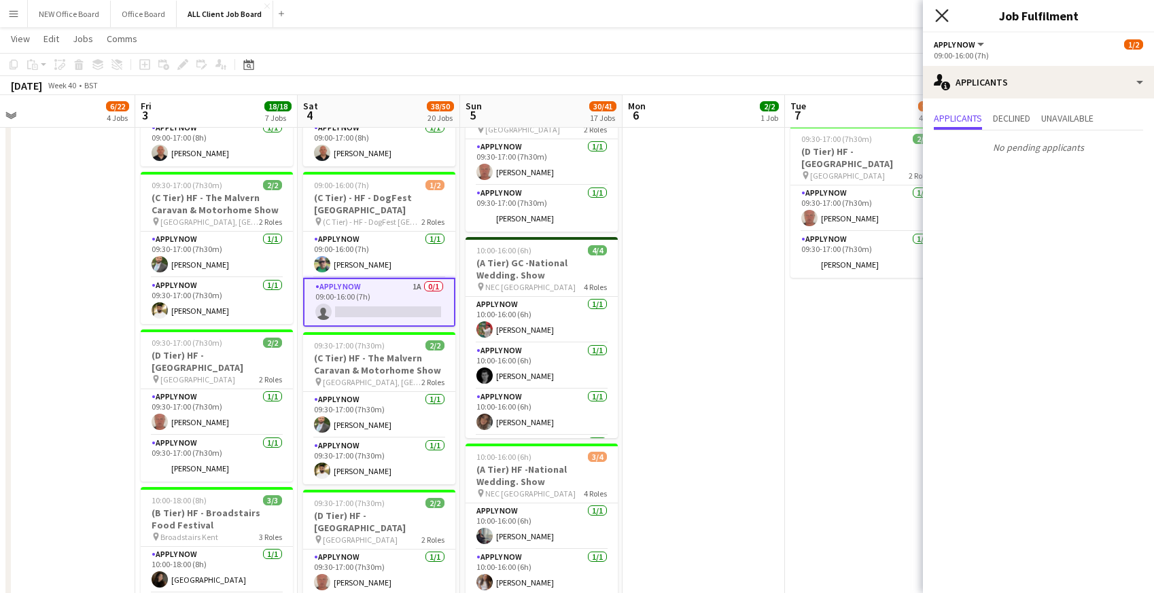
click at [945, 17] on icon "Close pop-in" at bounding box center [941, 15] width 13 height 13
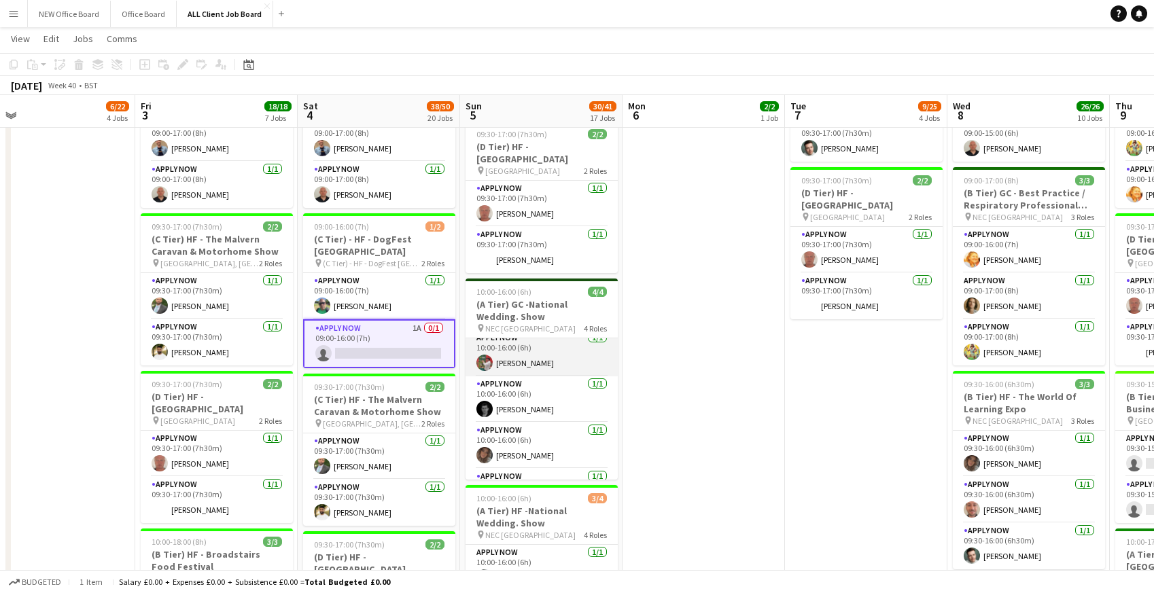
scroll to position [0, 0]
click at [527, 347] on app-card-role "APPLY NOW [DATE] 10:00-16:00 (6h) [PERSON_NAME]" at bounding box center [542, 362] width 152 height 46
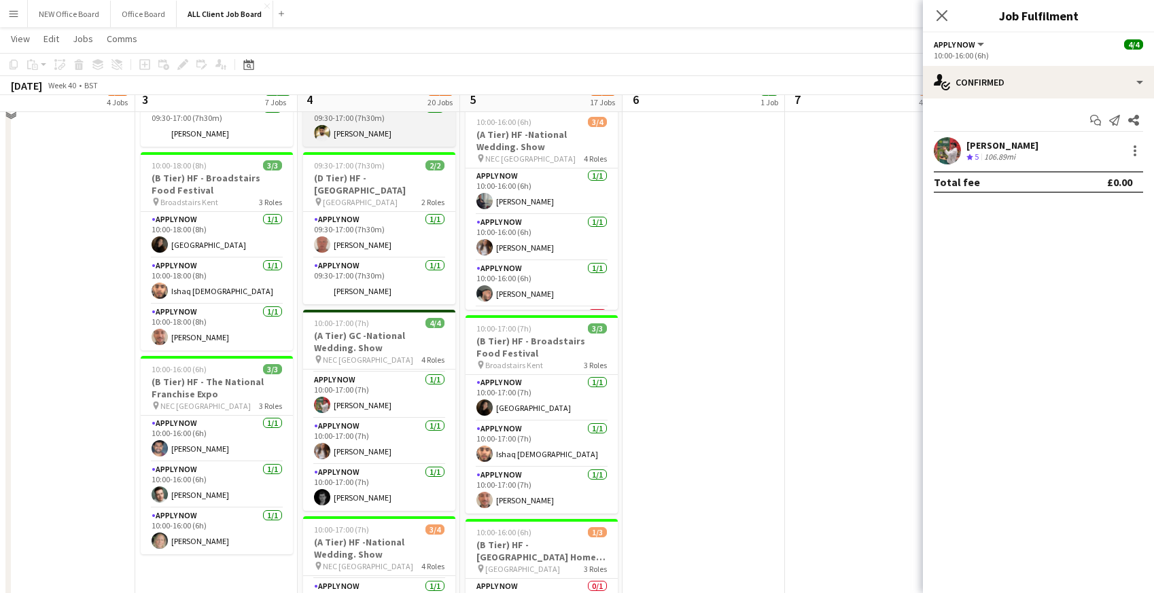
scroll to position [1097, 0]
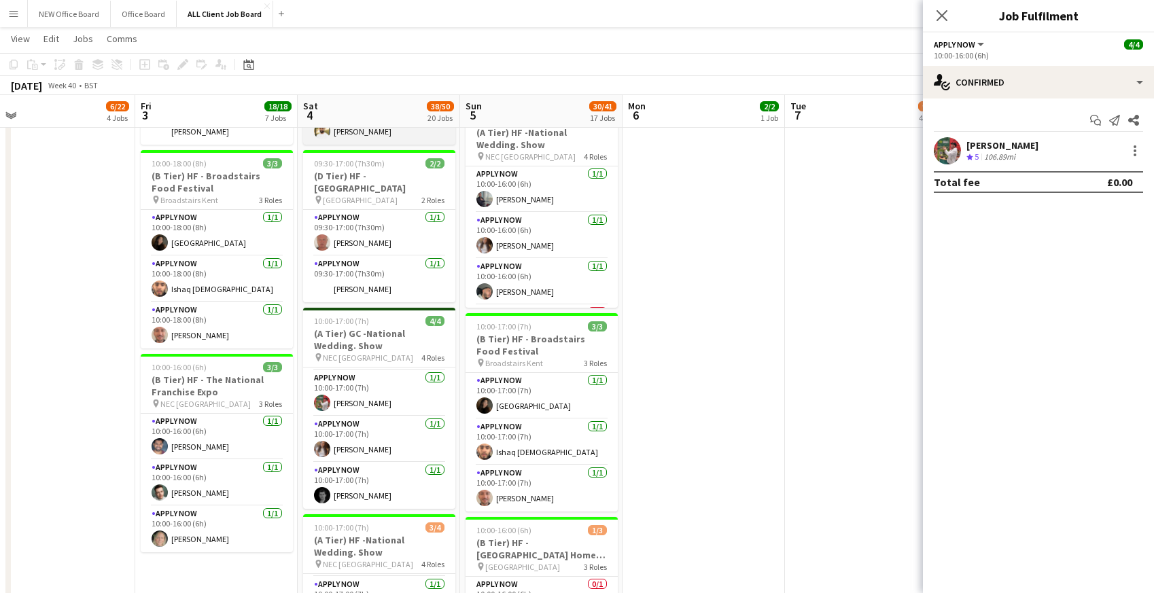
click at [370, 403] on app-card-role "APPLY NOW [DATE] 10:00-17:00 (7h) [PERSON_NAME]" at bounding box center [379, 393] width 152 height 46
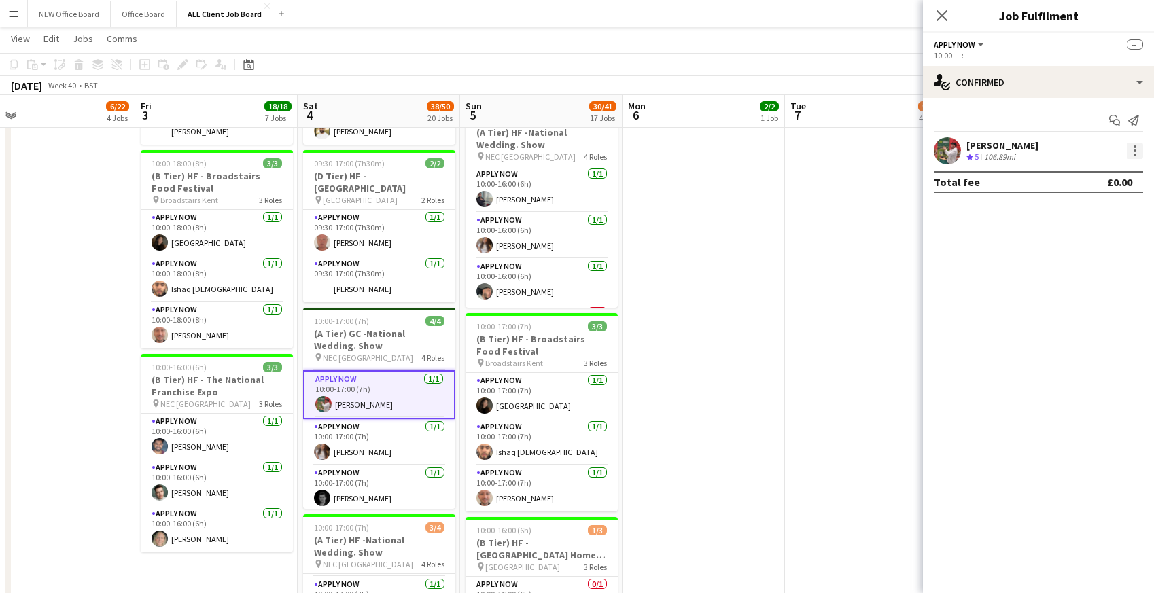
click at [1139, 148] on div at bounding box center [1135, 151] width 16 height 16
click at [1082, 277] on span "Remove" at bounding box center [1068, 274] width 41 height 12
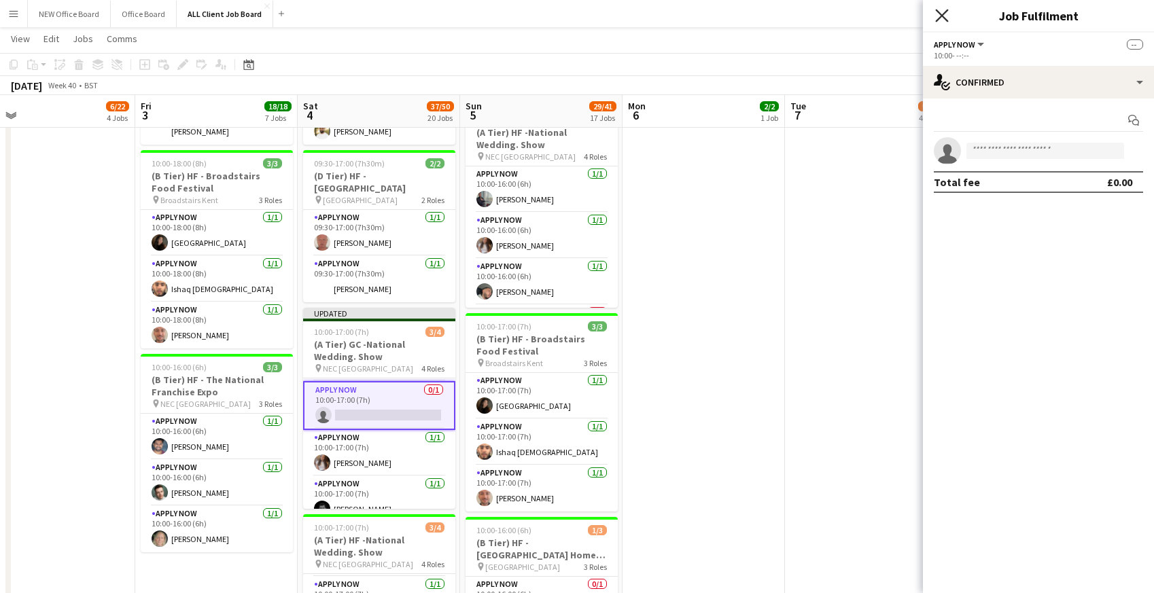
click at [943, 14] on icon at bounding box center [941, 15] width 13 height 13
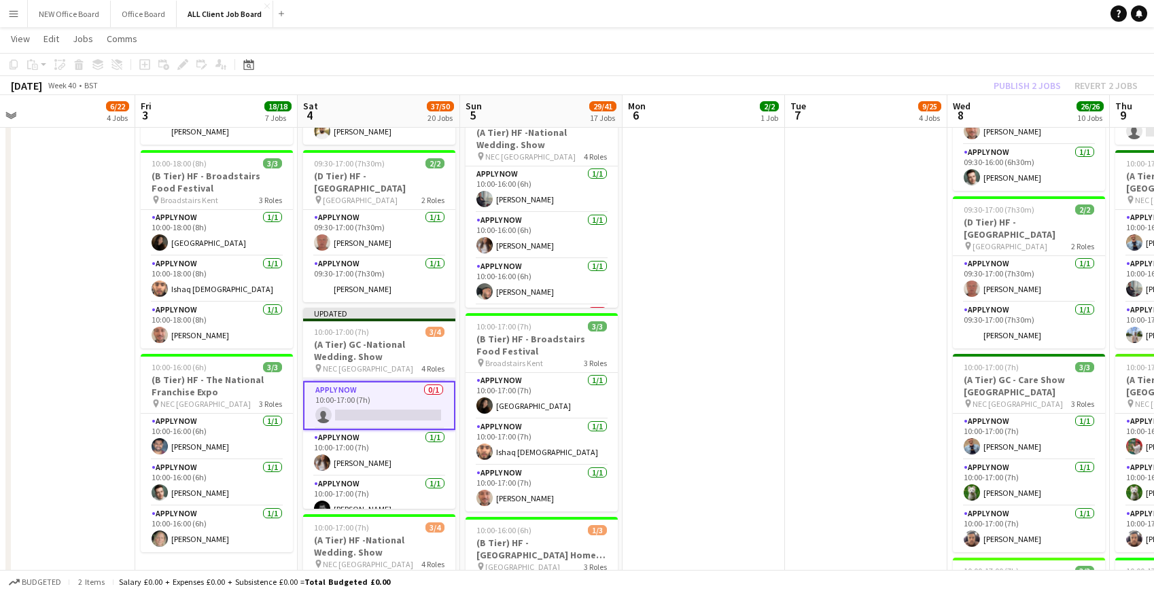
click at [930, 14] on app-navbar "Menu Boards Boards Boards All jobs Status Workforce Workforce My Workforce Recr…" at bounding box center [577, 13] width 1154 height 27
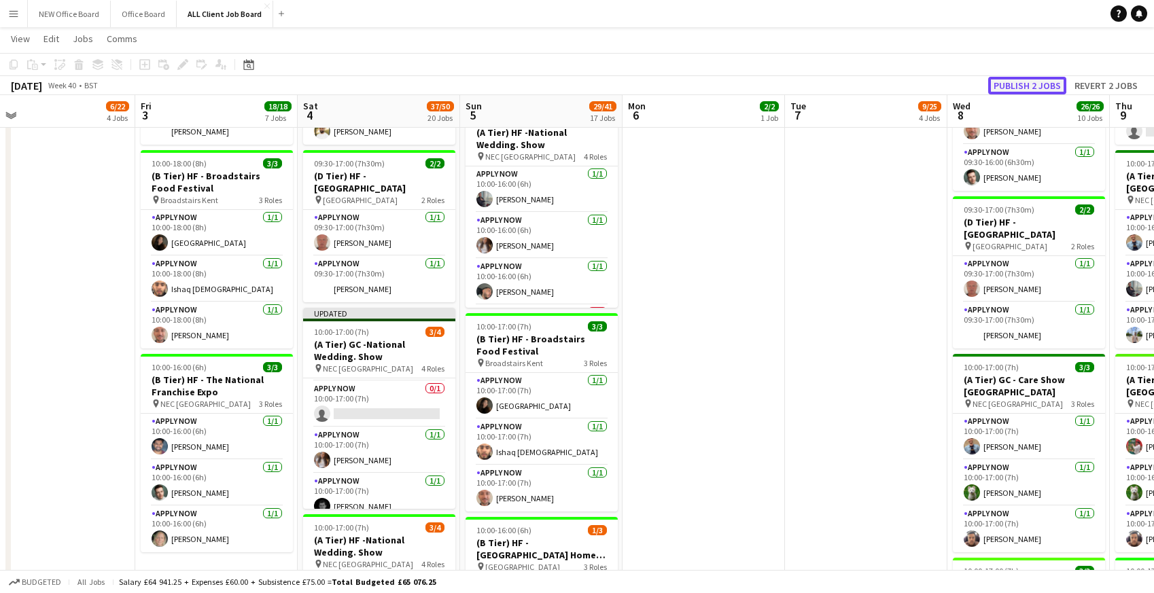
click at [1028, 85] on button "Publish 2 jobs" at bounding box center [1027, 86] width 78 height 18
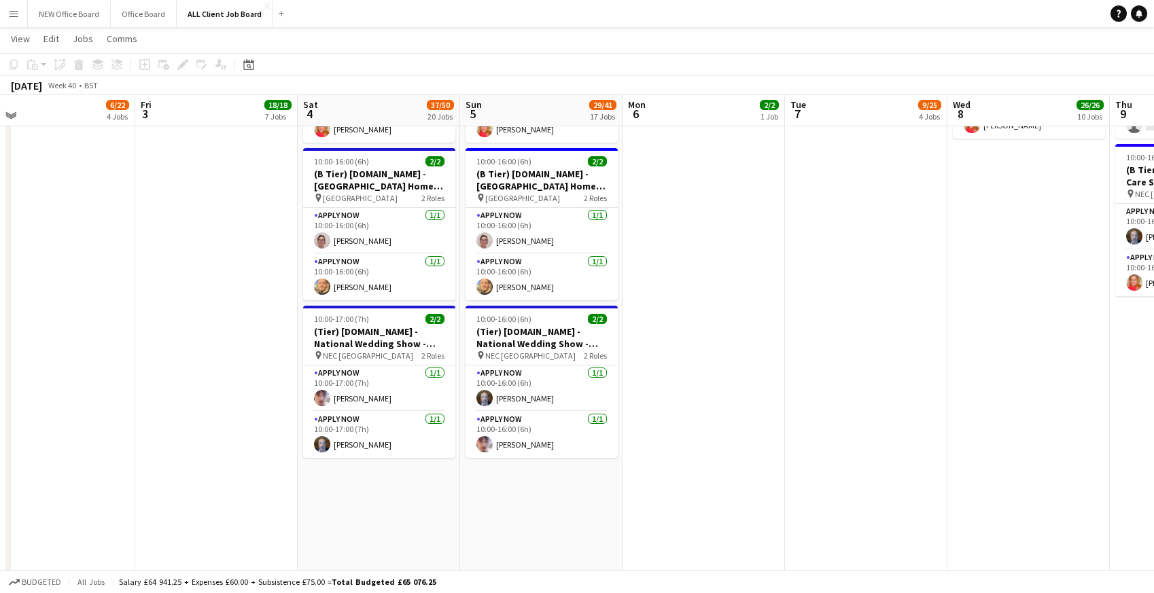
scroll to position [5474, 0]
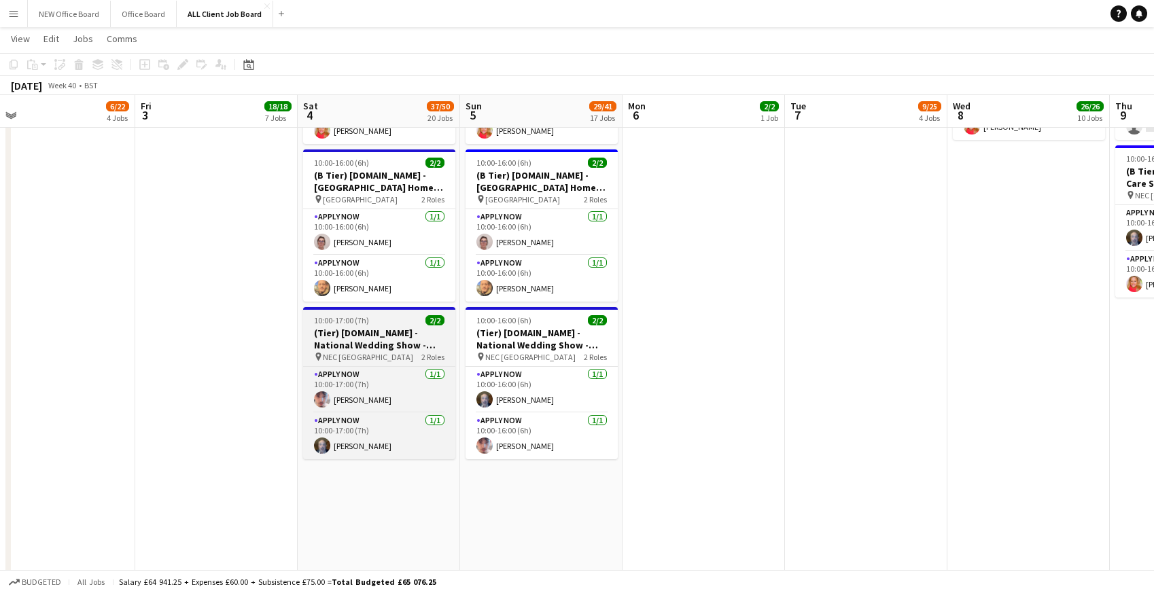
click at [361, 327] on h3 "(Tier) [DOMAIN_NAME] - National Wedding Show - Stand H29" at bounding box center [379, 339] width 152 height 24
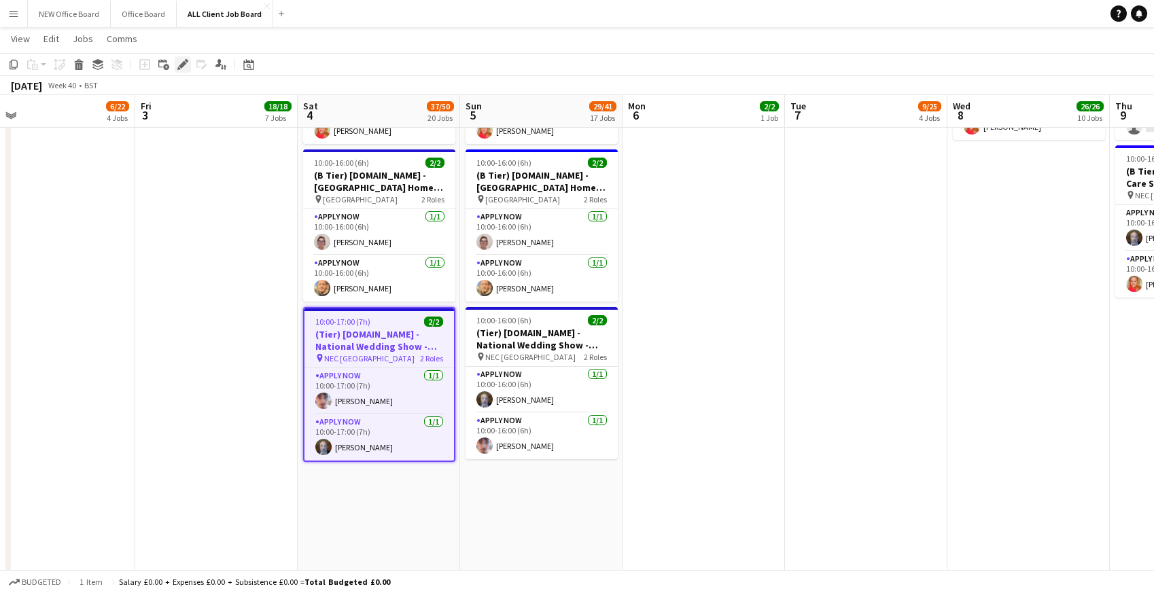
click at [182, 63] on icon at bounding box center [182, 64] width 7 height 7
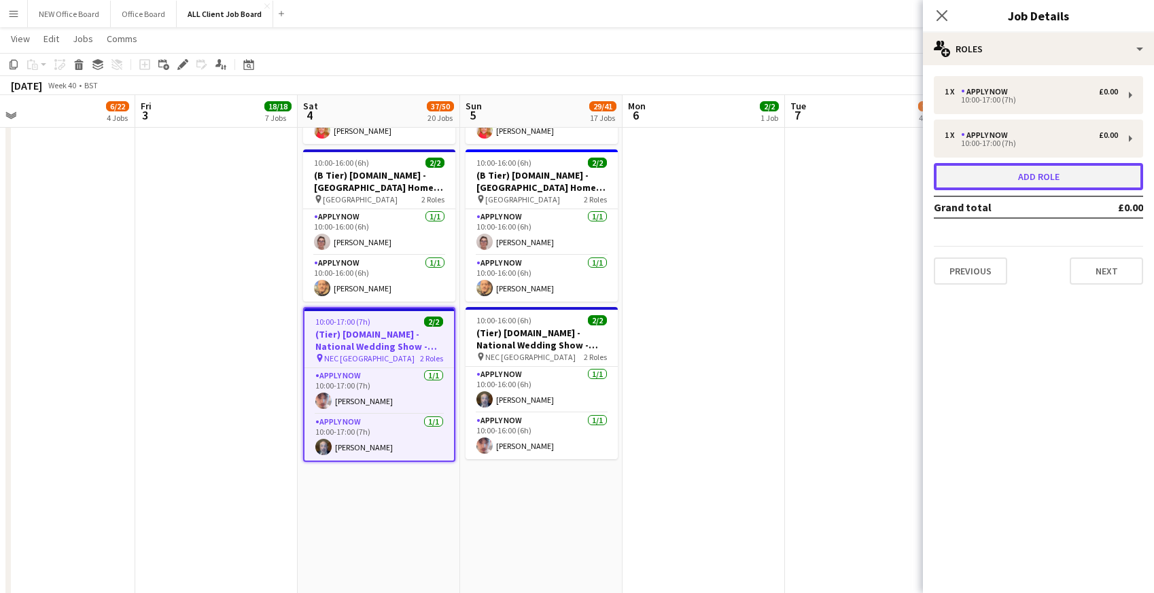
click at [994, 170] on button "Add role" at bounding box center [1038, 176] width 209 height 27
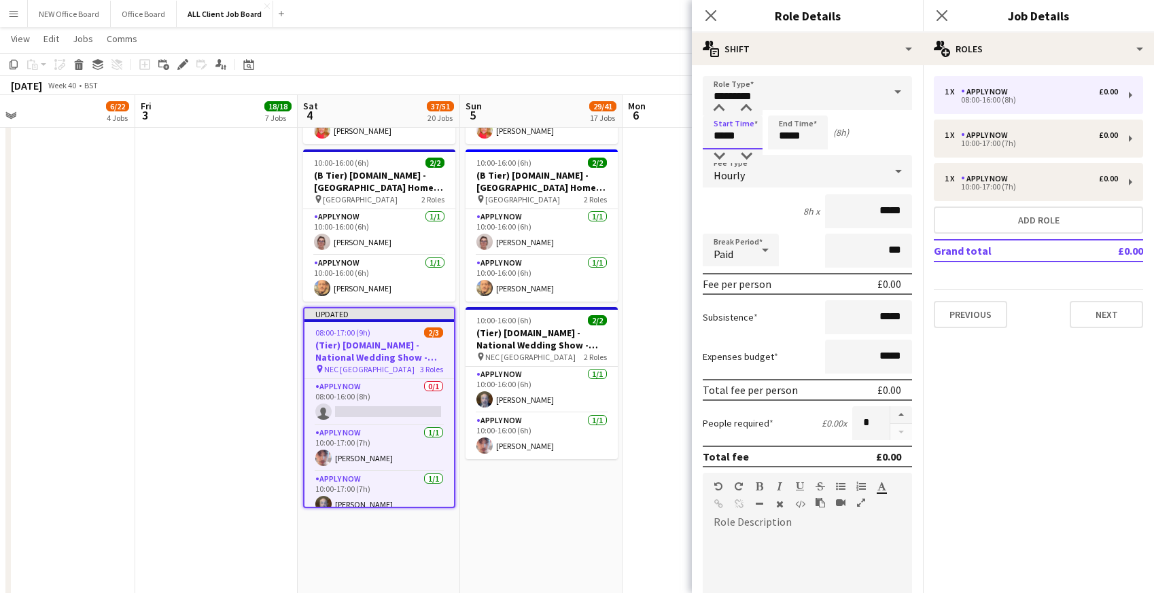
drag, startPoint x: 714, startPoint y: 135, endPoint x: 749, endPoint y: 137, distance: 35.4
click at [749, 137] on input "*****" at bounding box center [733, 133] width 60 height 34
type input "*****"
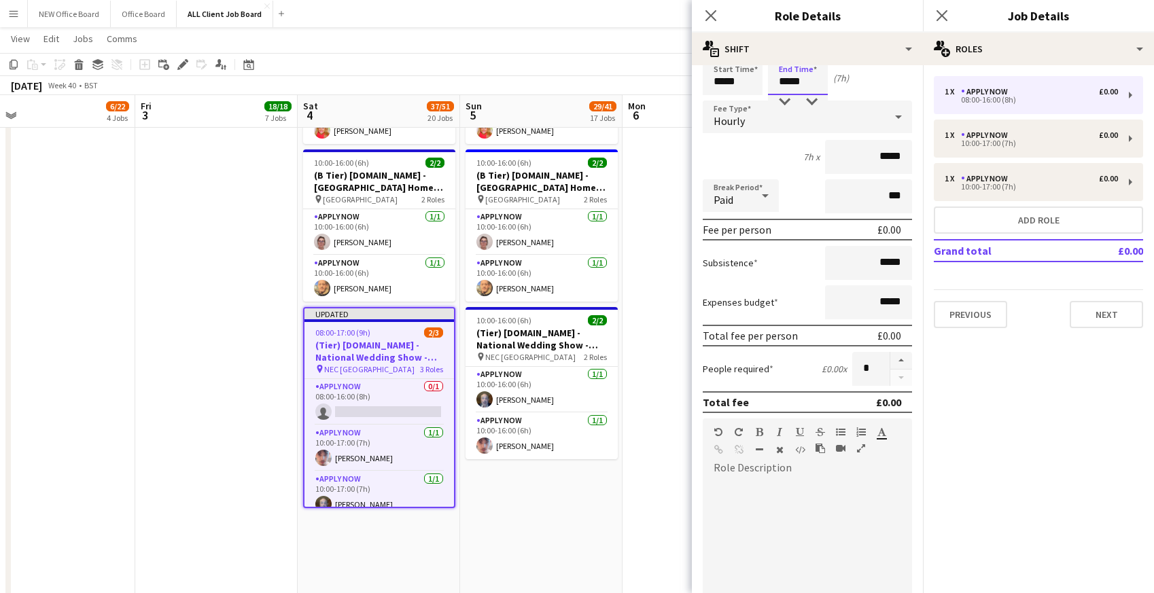
scroll to position [56, 0]
type input "*****"
click at [710, 12] on icon "Close pop-in" at bounding box center [710, 15] width 13 height 13
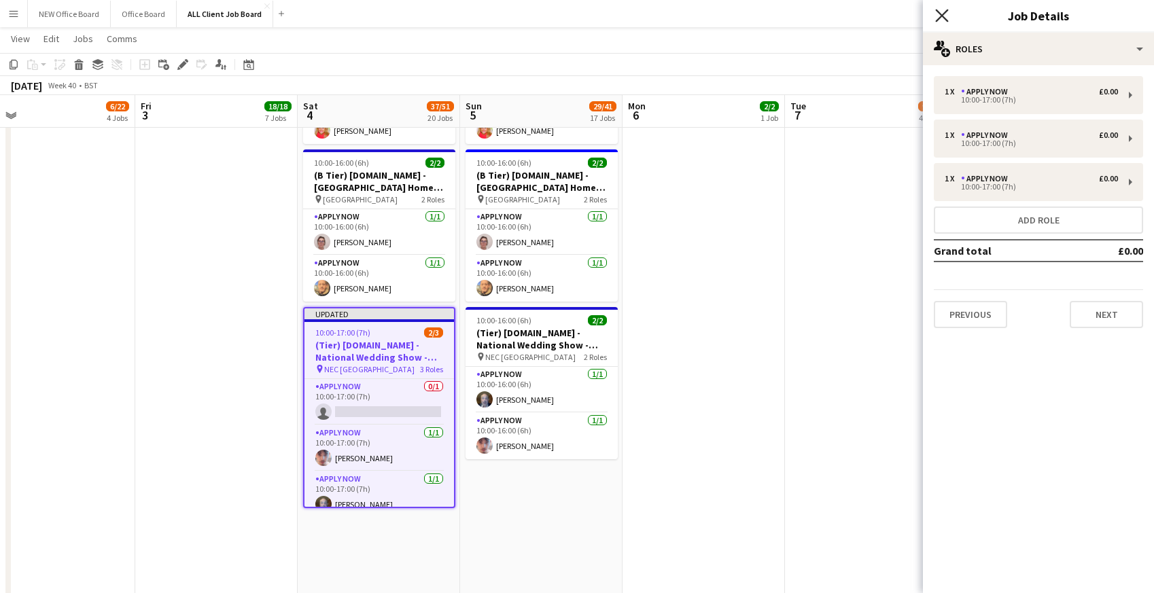
click at [939, 19] on icon at bounding box center [941, 15] width 13 height 13
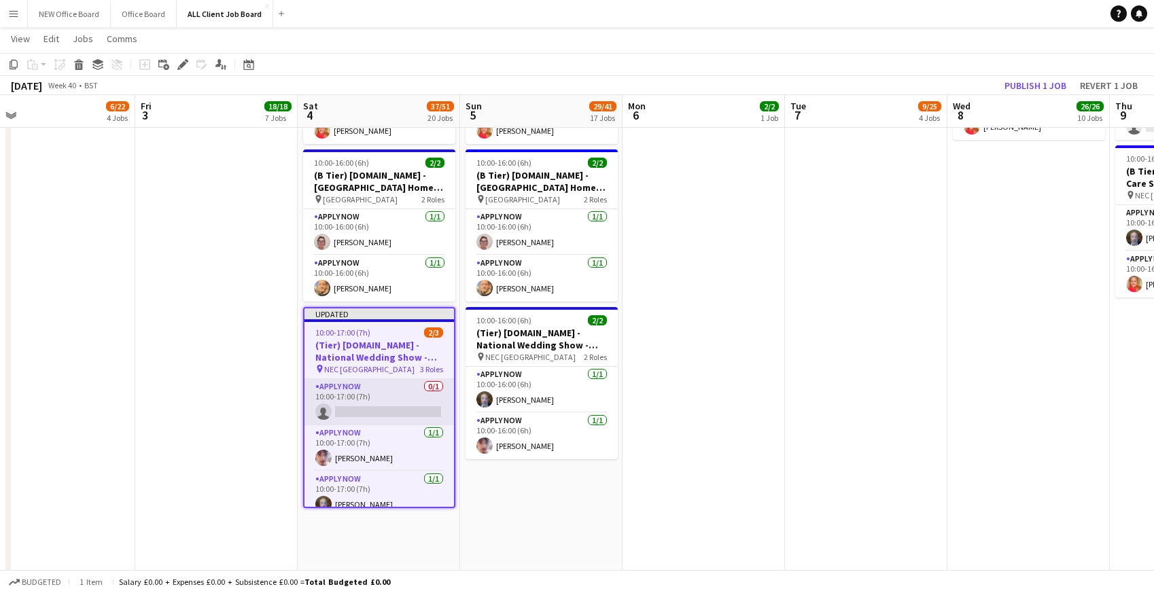
click at [338, 383] on app-card-role "APPLY NOW 0/1 10:00-17:00 (7h) single-neutral-actions" at bounding box center [380, 402] width 150 height 46
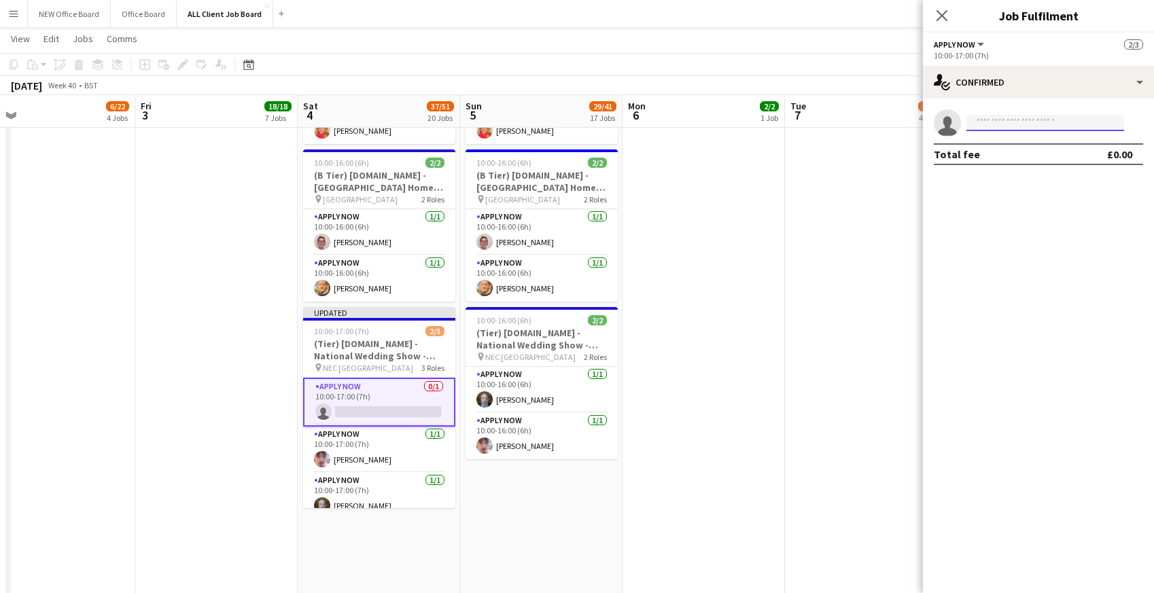
click at [1043, 123] on input at bounding box center [1046, 123] width 158 height 16
type input "*****"
click at [1037, 159] on span "[EMAIL_ADDRESS][DOMAIN_NAME]" at bounding box center [1045, 159] width 136 height 11
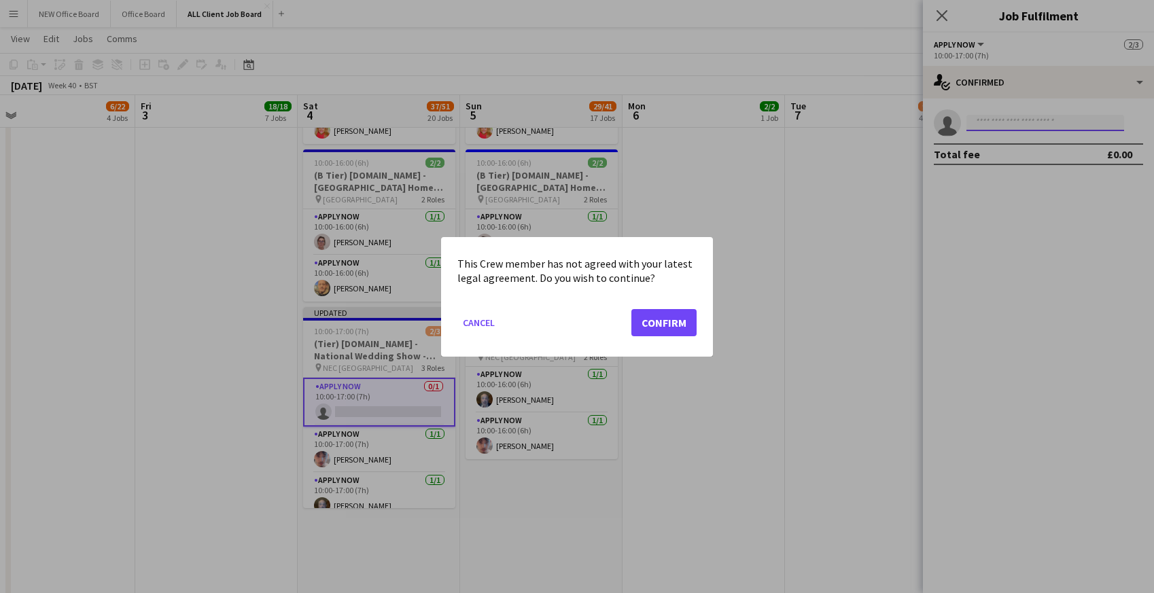
scroll to position [0, 0]
click at [685, 329] on button "Confirm" at bounding box center [663, 322] width 65 height 27
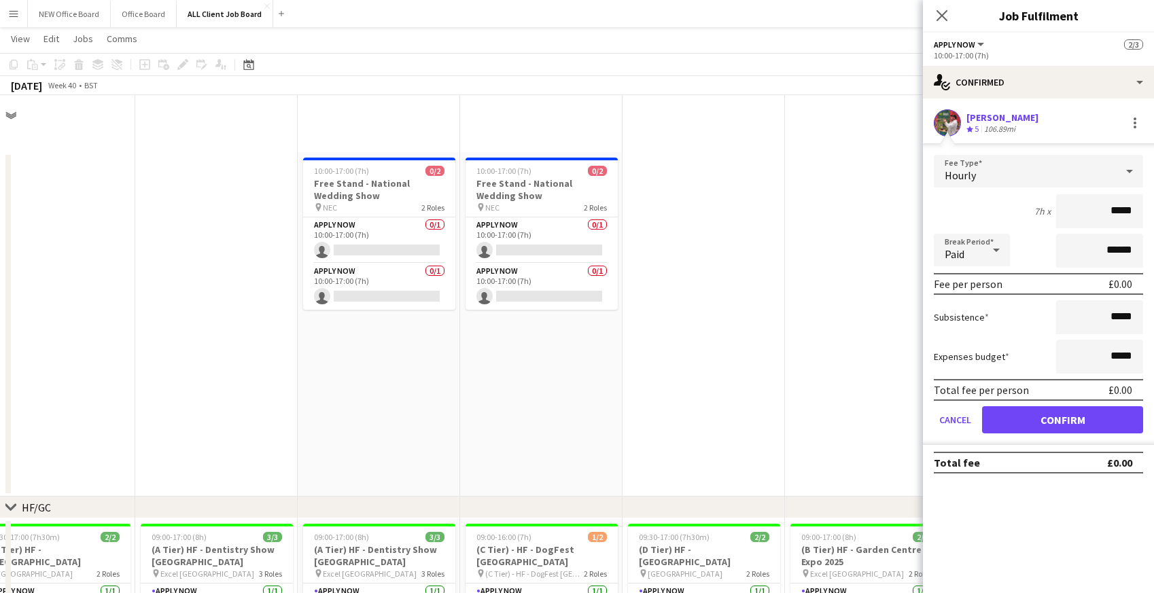
scroll to position [5474, 0]
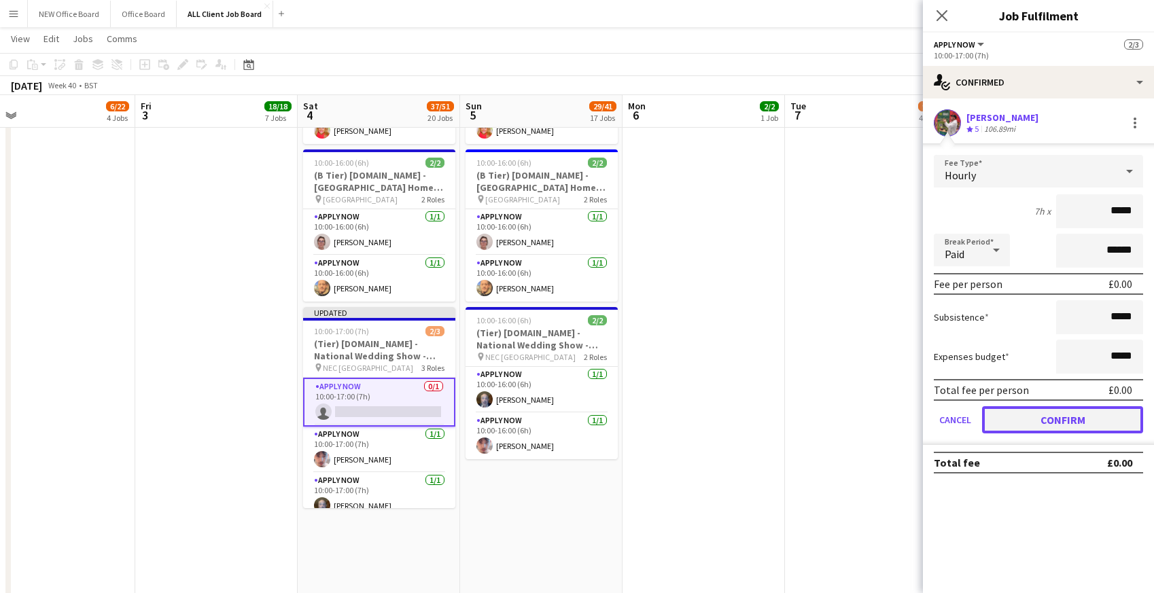
click at [1047, 424] on button "Confirm" at bounding box center [1062, 419] width 161 height 27
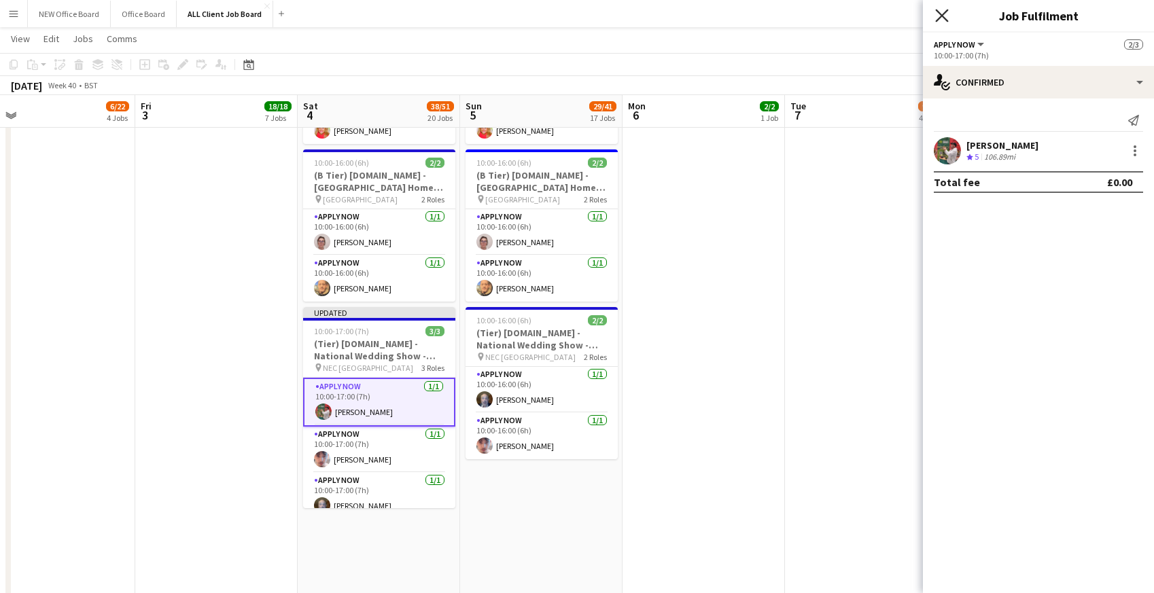
click at [941, 13] on icon "Close pop-in" at bounding box center [941, 15] width 13 height 13
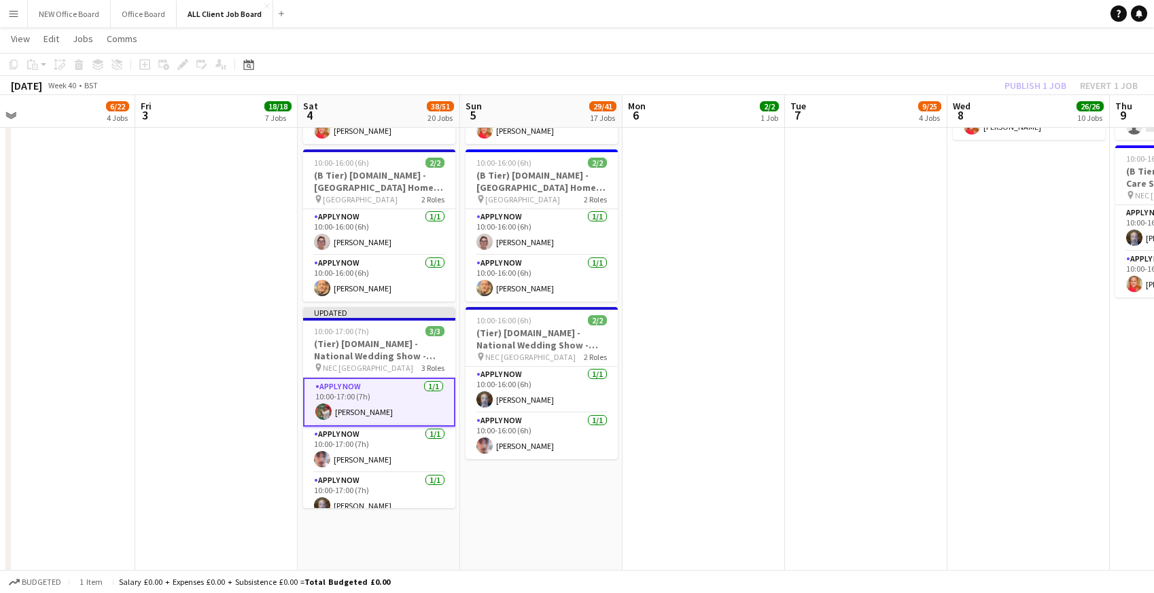
click at [929, 24] on app-navbar "Menu Boards Boards Boards All jobs Status Workforce Workforce My Workforce Recr…" at bounding box center [577, 13] width 1154 height 27
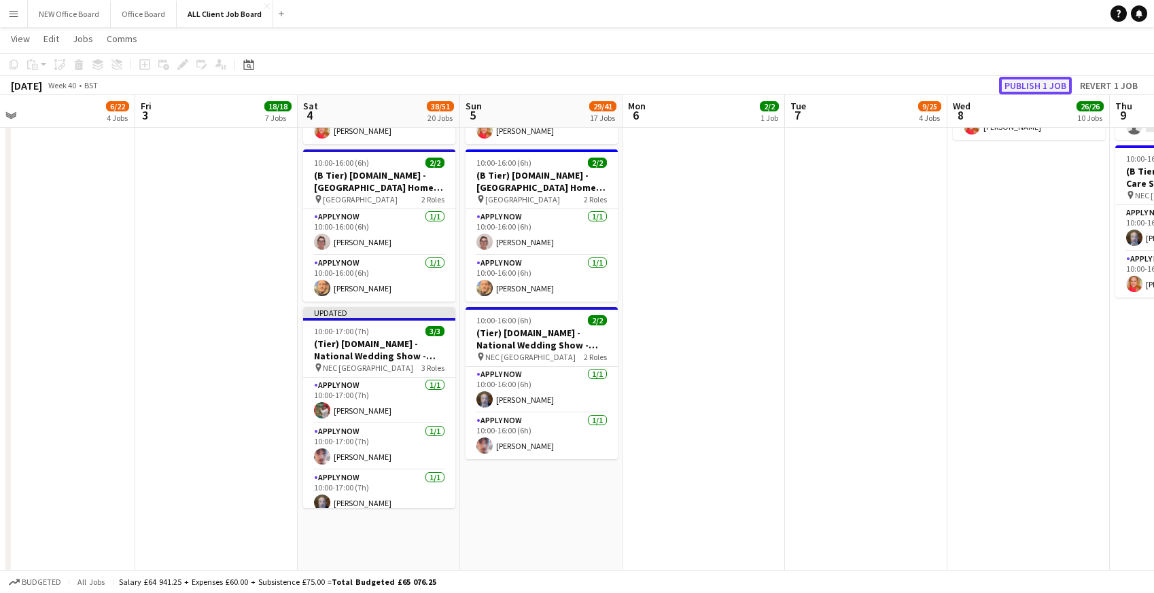
click at [1025, 84] on button "Publish 1 job" at bounding box center [1035, 86] width 73 height 18
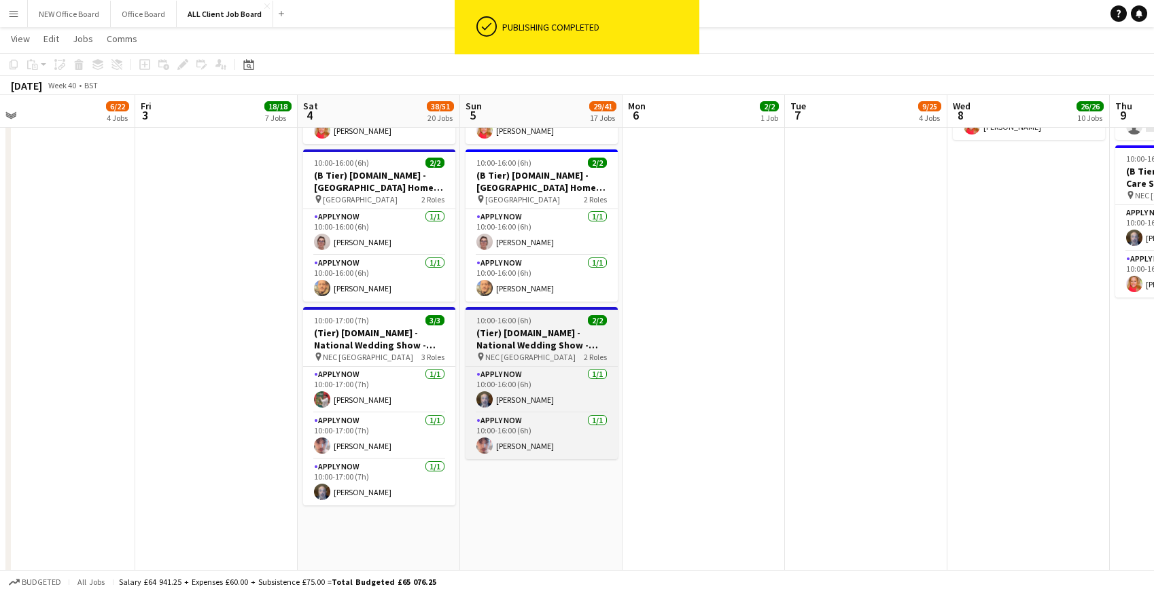
click at [504, 327] on h3 "(Tier) [DOMAIN_NAME] - National Wedding Show - Stand H29" at bounding box center [542, 339] width 152 height 24
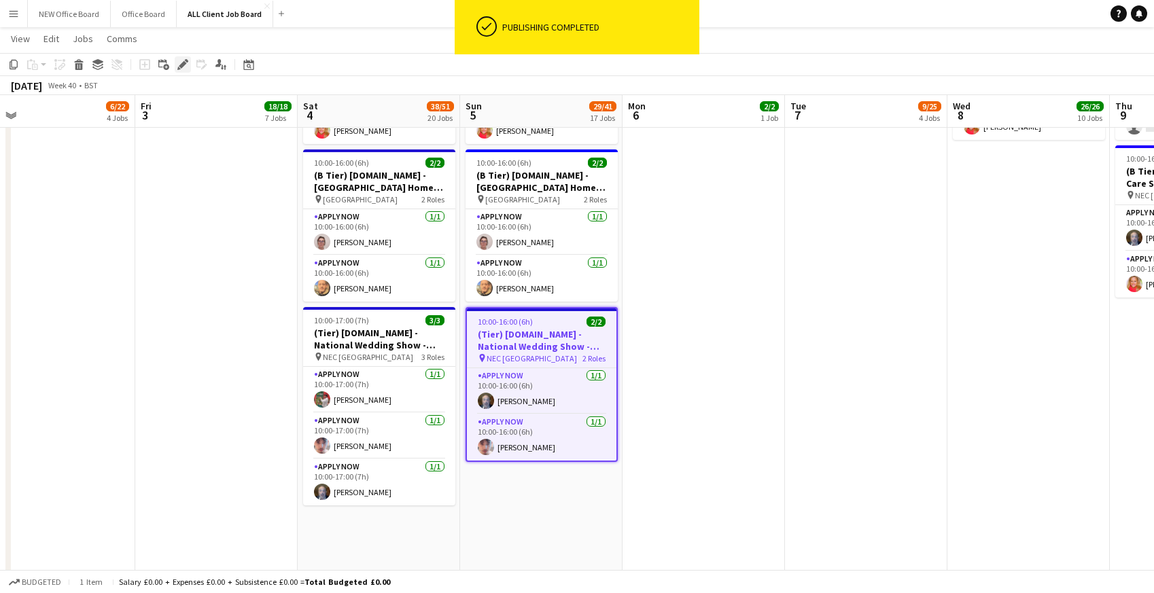
click at [183, 65] on icon at bounding box center [182, 64] width 7 height 7
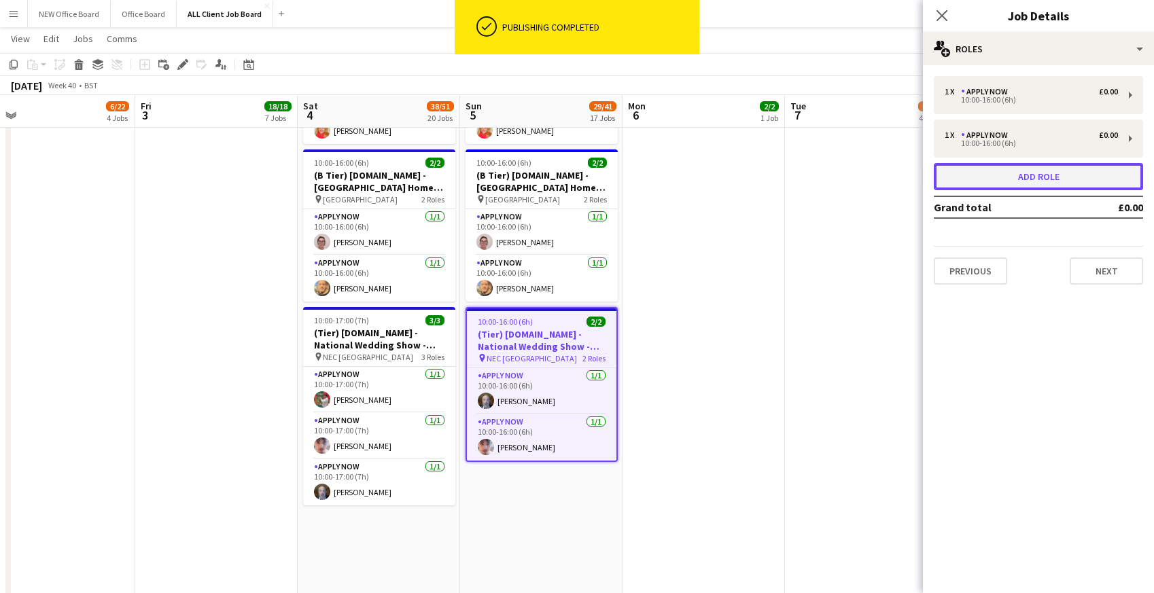
click at [1013, 186] on button "Add role" at bounding box center [1038, 176] width 209 height 27
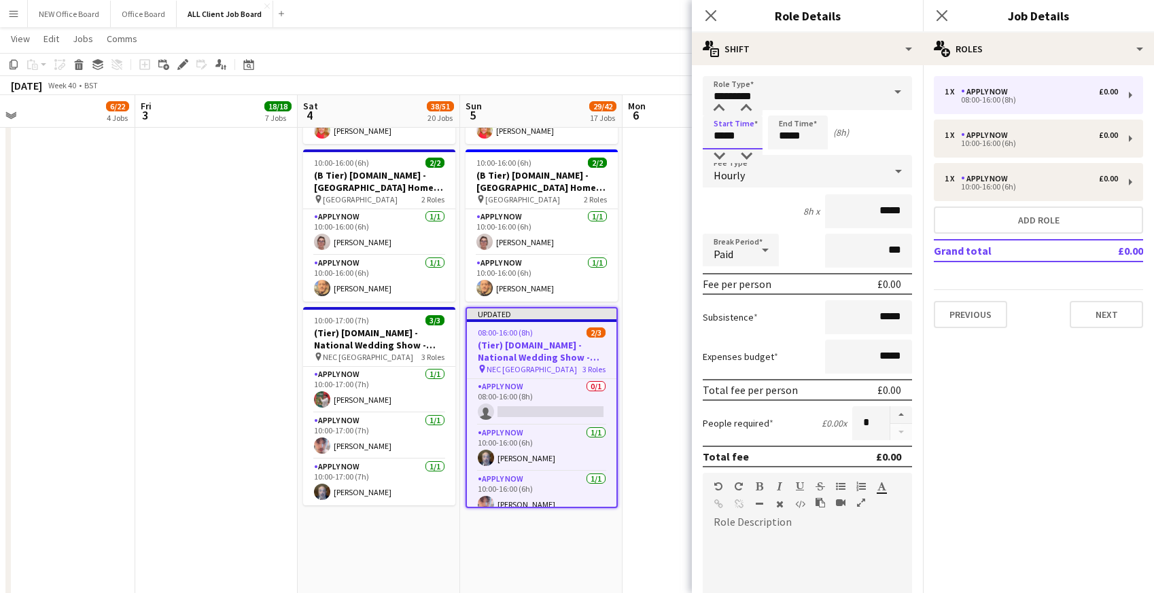
drag, startPoint x: 712, startPoint y: 137, endPoint x: 748, endPoint y: 138, distance: 36.7
click at [748, 138] on input "*****" at bounding box center [733, 133] width 60 height 34
type input "*****"
click at [712, 12] on icon "Close pop-in" at bounding box center [710, 15] width 13 height 13
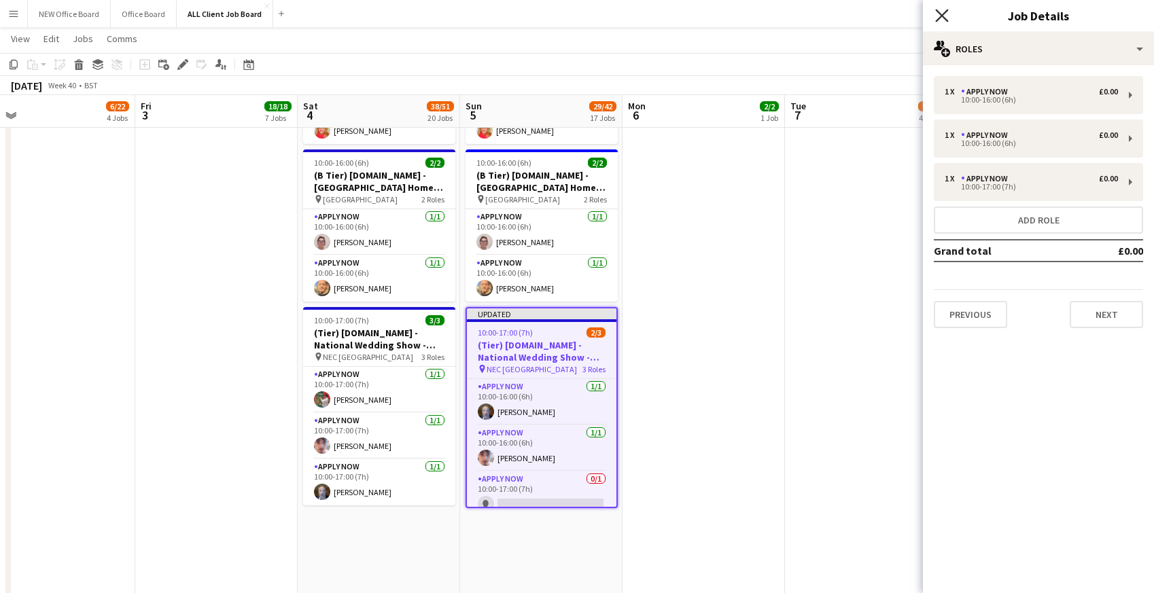
click at [946, 14] on icon "Close pop-in" at bounding box center [941, 15] width 13 height 13
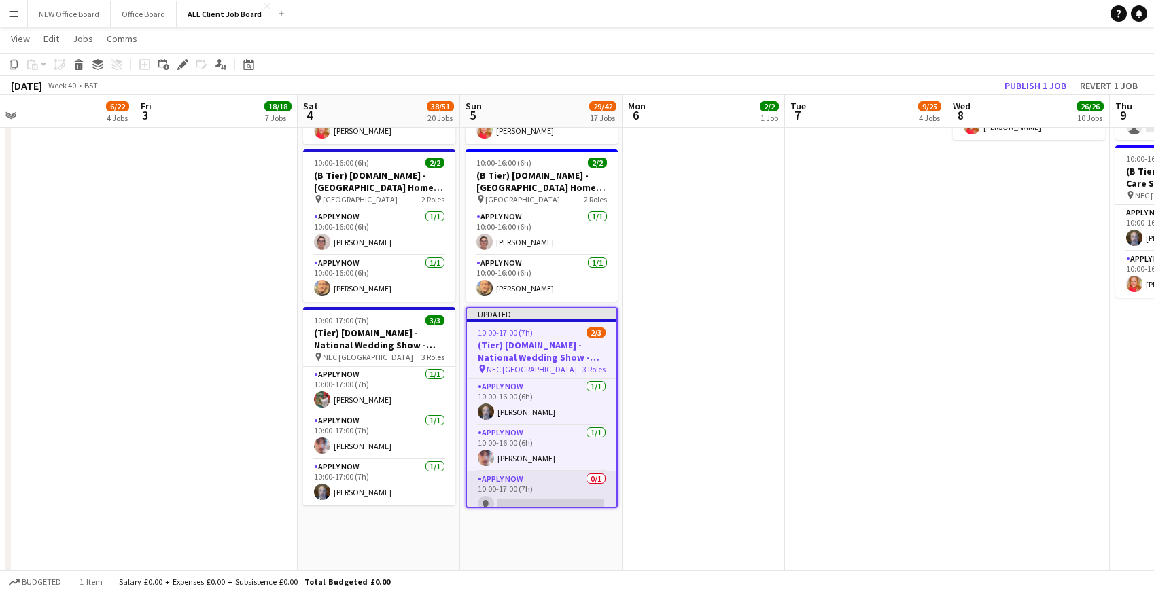
click at [512, 487] on app-card-role "APPLY NOW 0/1 10:00-17:00 (7h) single-neutral-actions" at bounding box center [542, 495] width 150 height 46
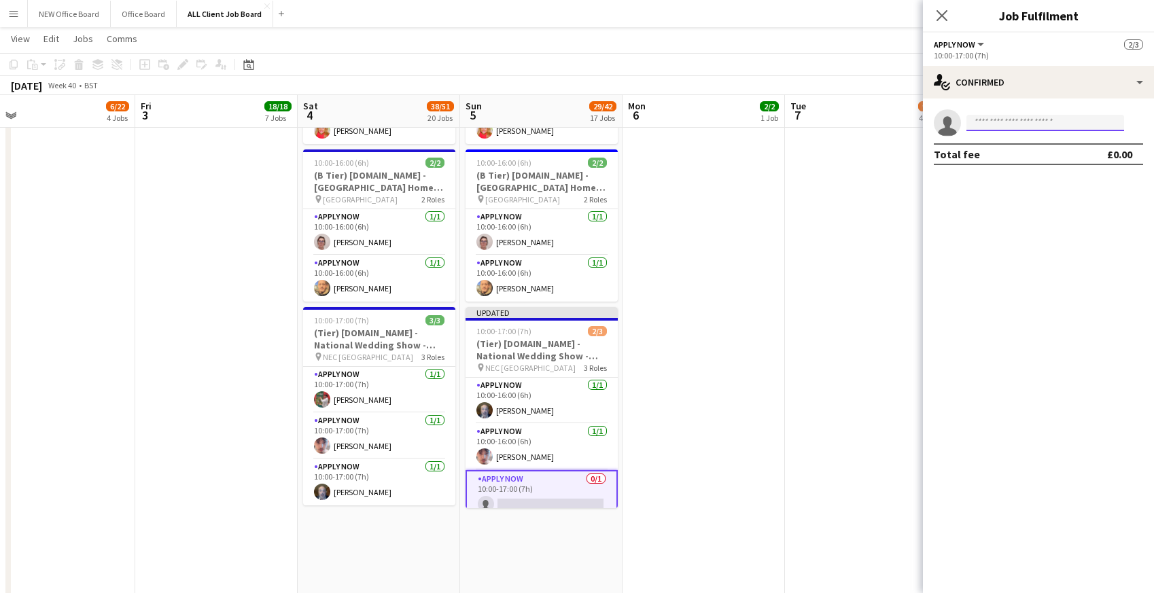
click at [1009, 123] on input at bounding box center [1046, 123] width 158 height 16
type input "*****"
click at [1020, 160] on span "[EMAIL_ADDRESS][DOMAIN_NAME]" at bounding box center [1045, 159] width 136 height 11
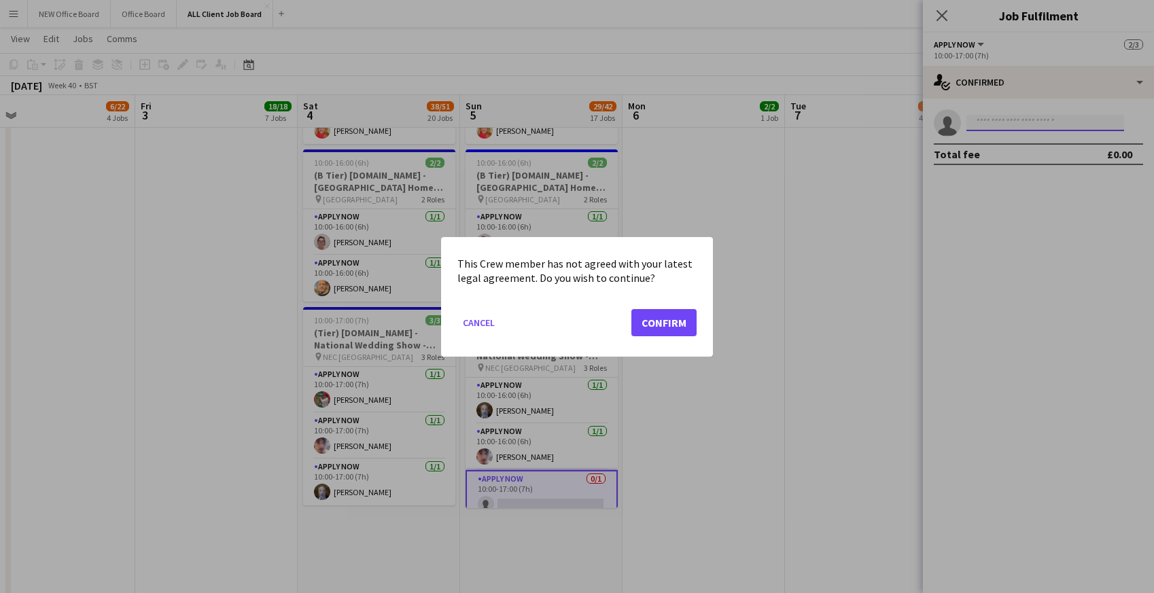
scroll to position [0, 0]
click at [682, 320] on button "Confirm" at bounding box center [663, 322] width 65 height 27
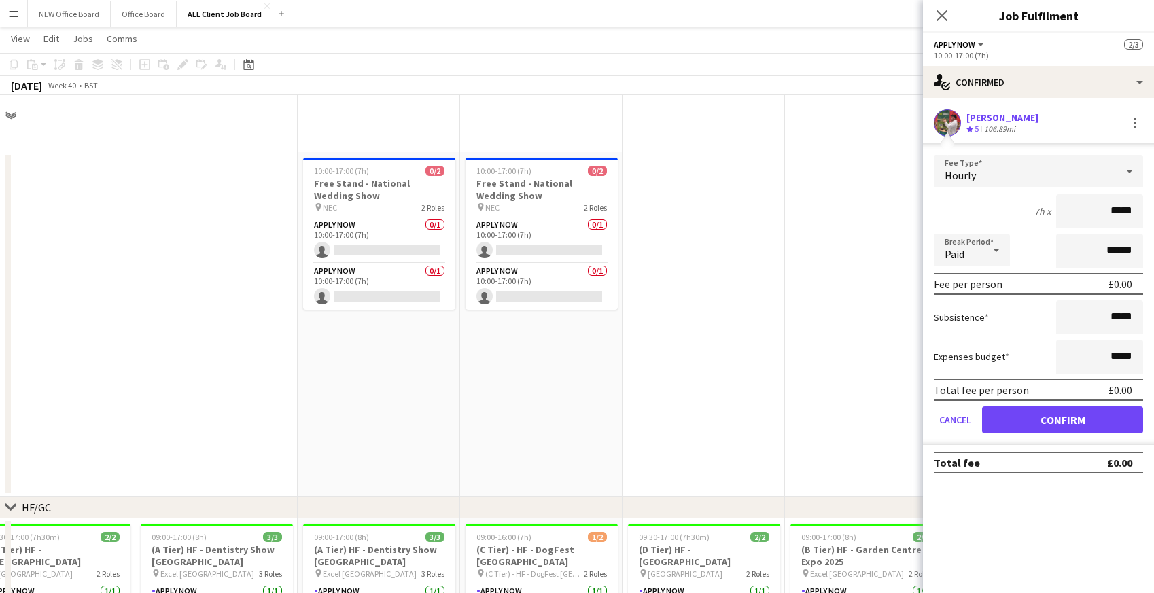
scroll to position [5474, 0]
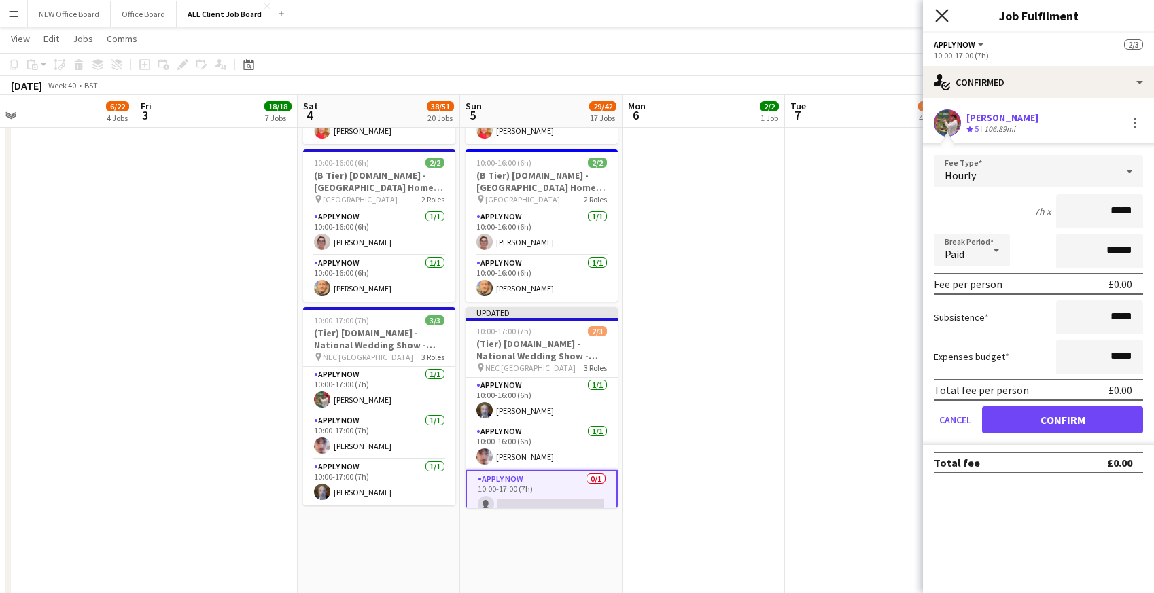
click at [944, 17] on icon at bounding box center [941, 15] width 13 height 13
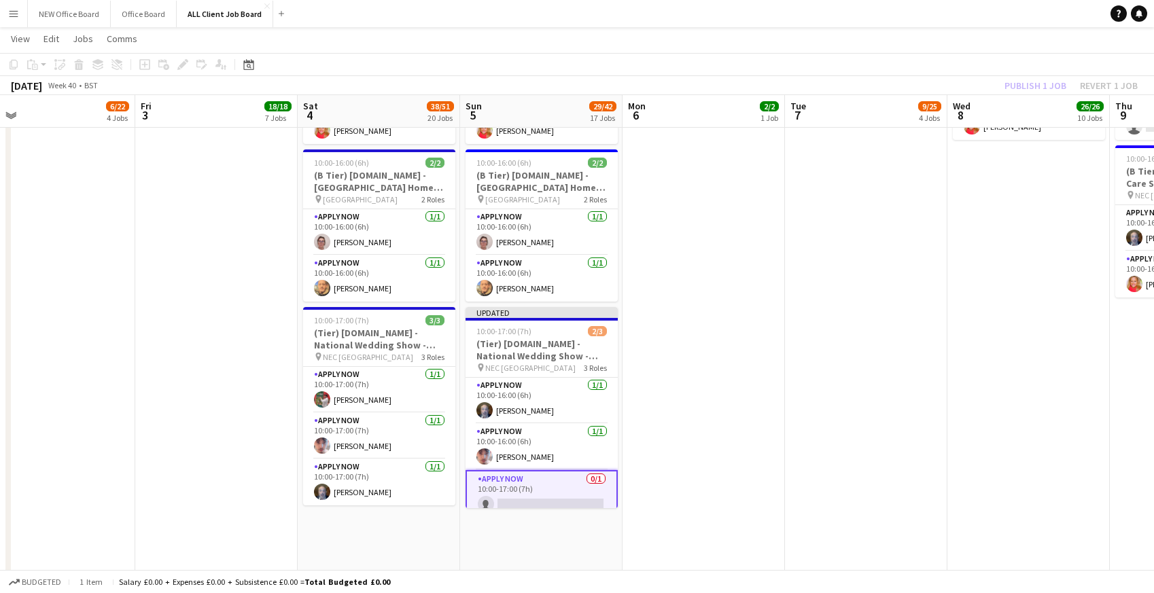
click at [933, 14] on app-navbar "Menu Boards Boards Boards All jobs Status Workforce Workforce My Workforce Recr…" at bounding box center [577, 13] width 1154 height 27
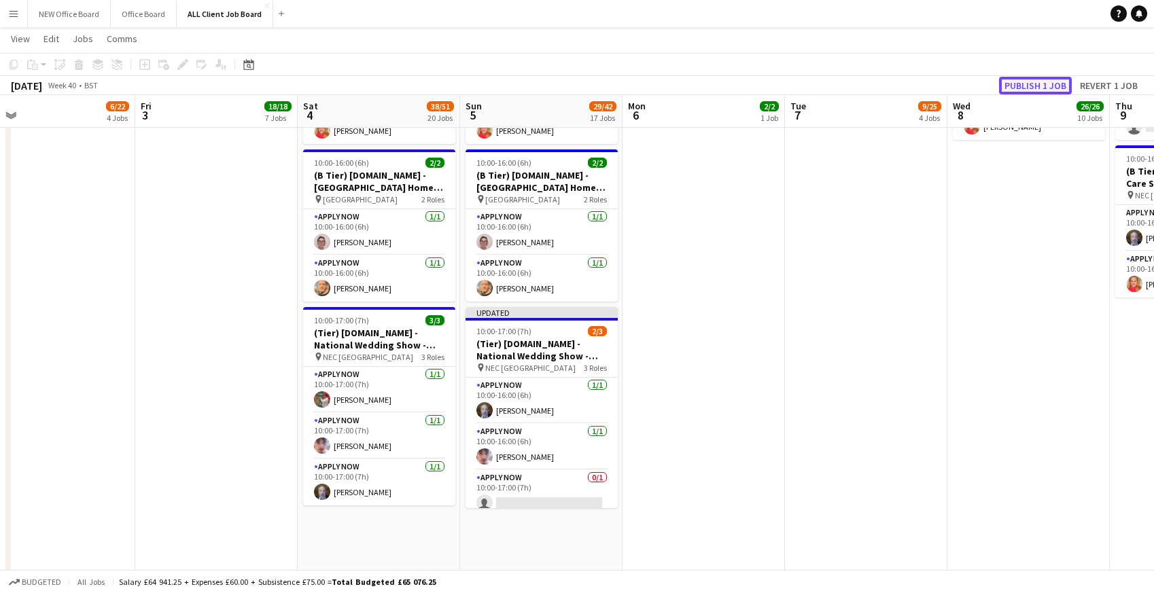
click at [1047, 87] on button "Publish 1 job" at bounding box center [1035, 86] width 73 height 18
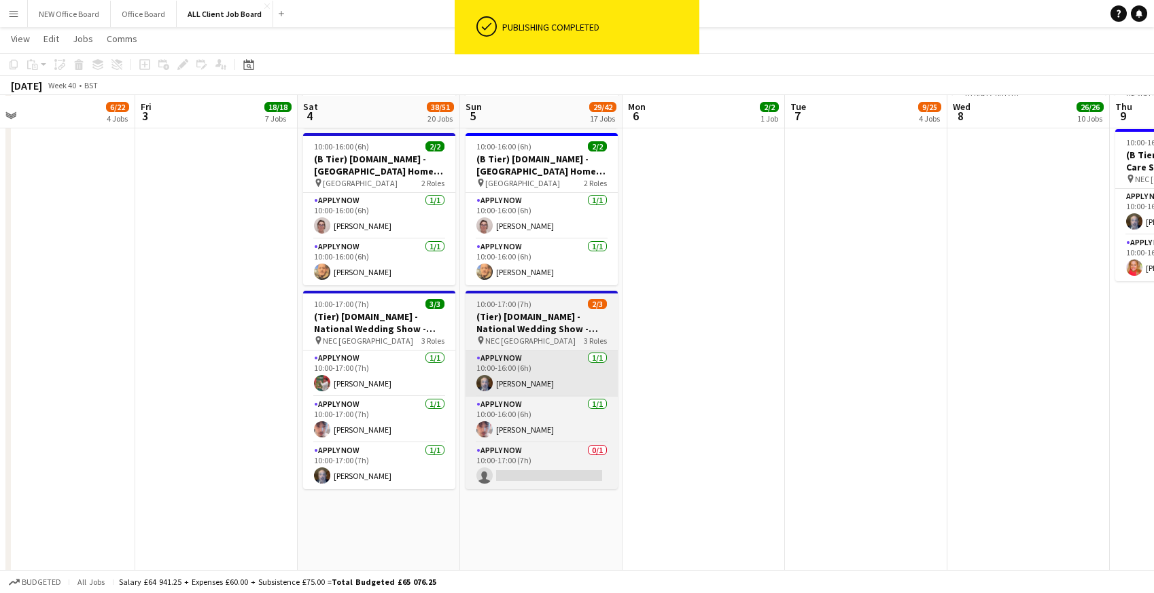
scroll to position [5491, 0]
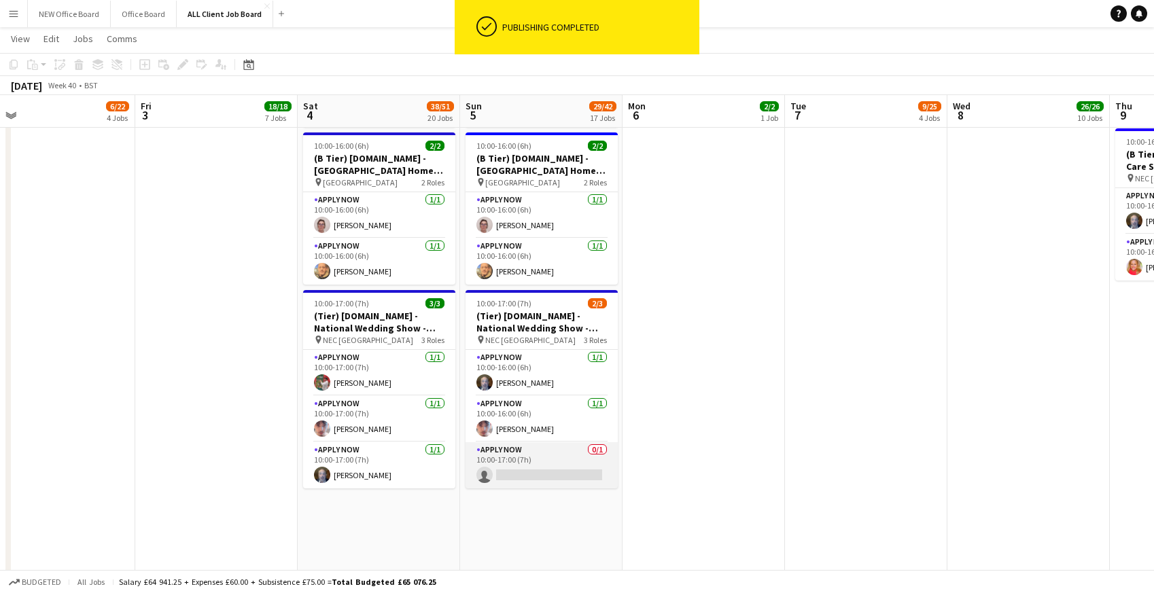
click at [525, 475] on app-card-role "APPLY NOW 0/1 10:00-17:00 (7h) single-neutral-actions" at bounding box center [542, 466] width 152 height 46
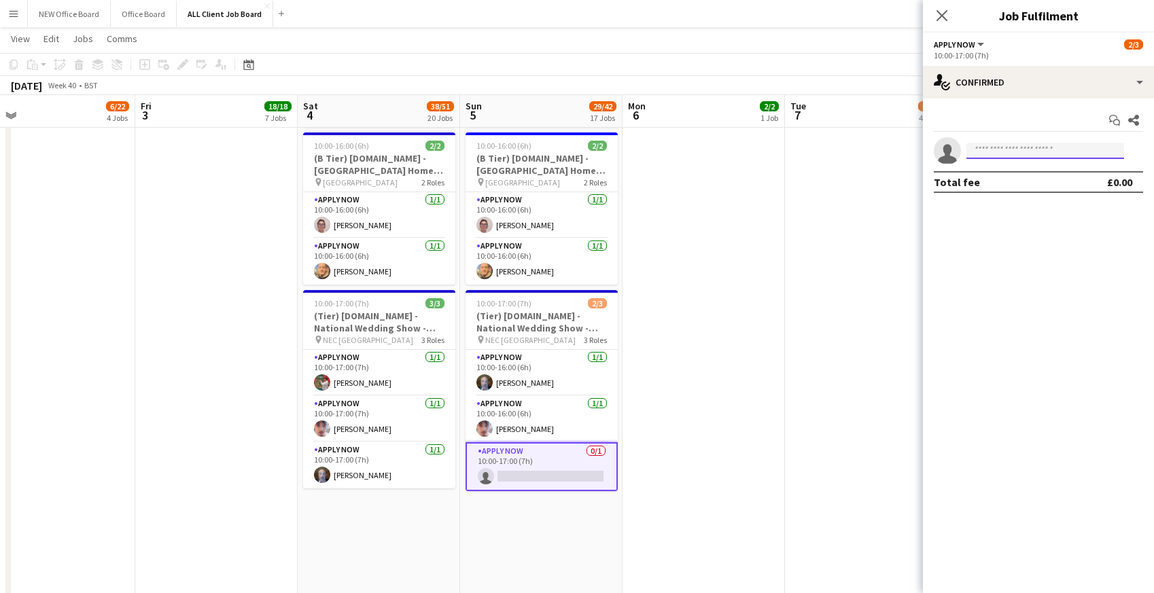
click at [994, 154] on input at bounding box center [1046, 151] width 158 height 16
type input "***"
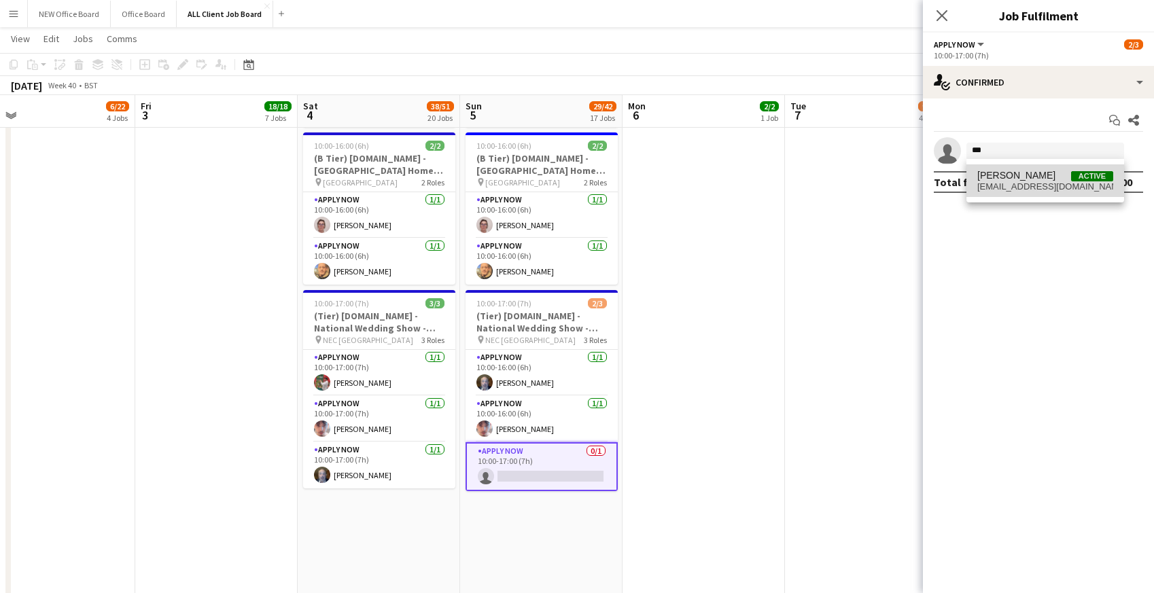
click at [997, 182] on span "[EMAIL_ADDRESS][DOMAIN_NAME]" at bounding box center [1045, 186] width 136 height 11
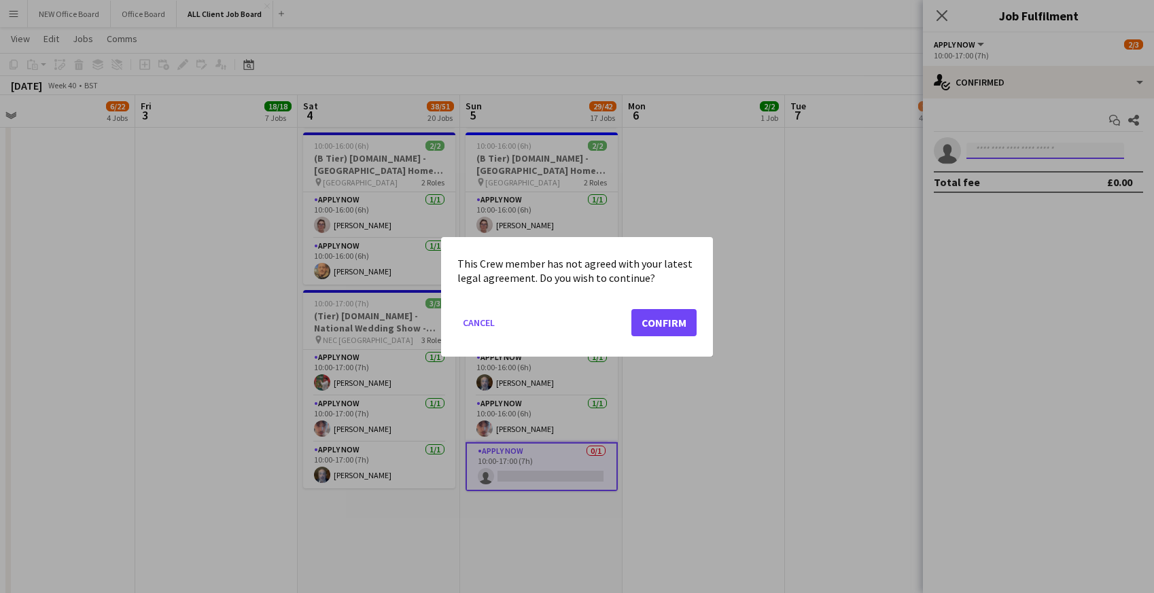
scroll to position [0, 0]
click at [675, 330] on button "Confirm" at bounding box center [663, 322] width 65 height 27
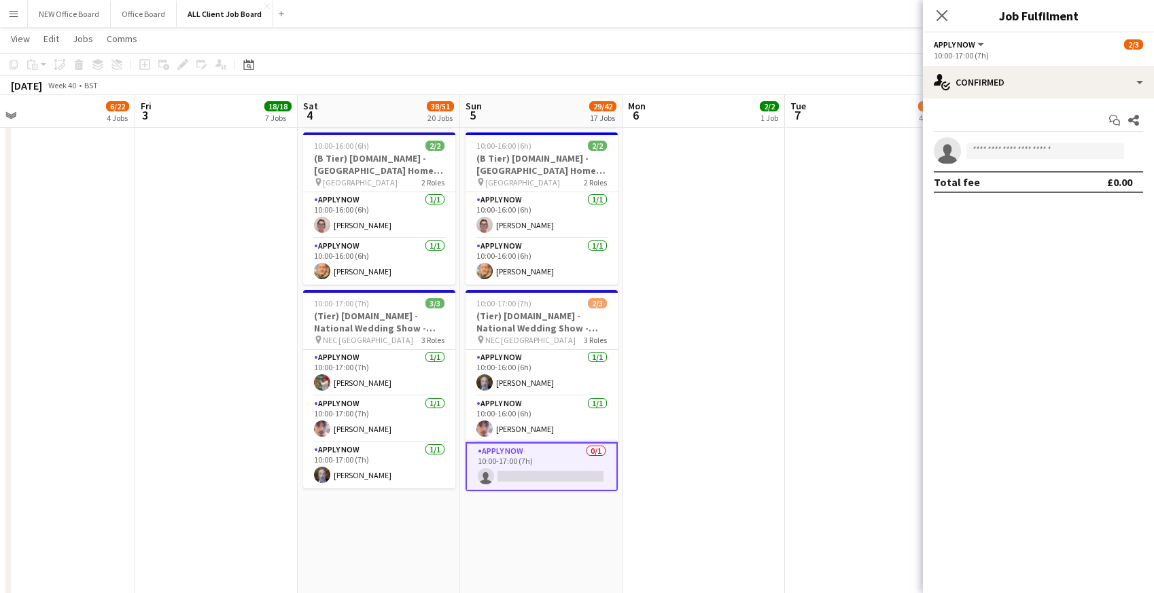
scroll to position [5491, 0]
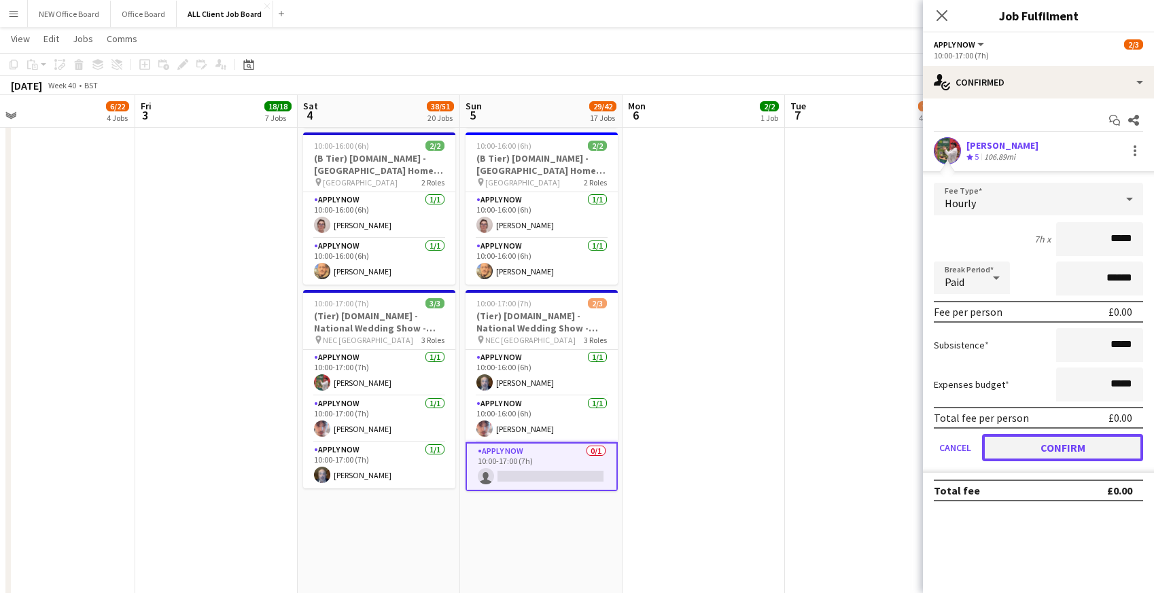
click at [1046, 438] on button "Confirm" at bounding box center [1062, 447] width 161 height 27
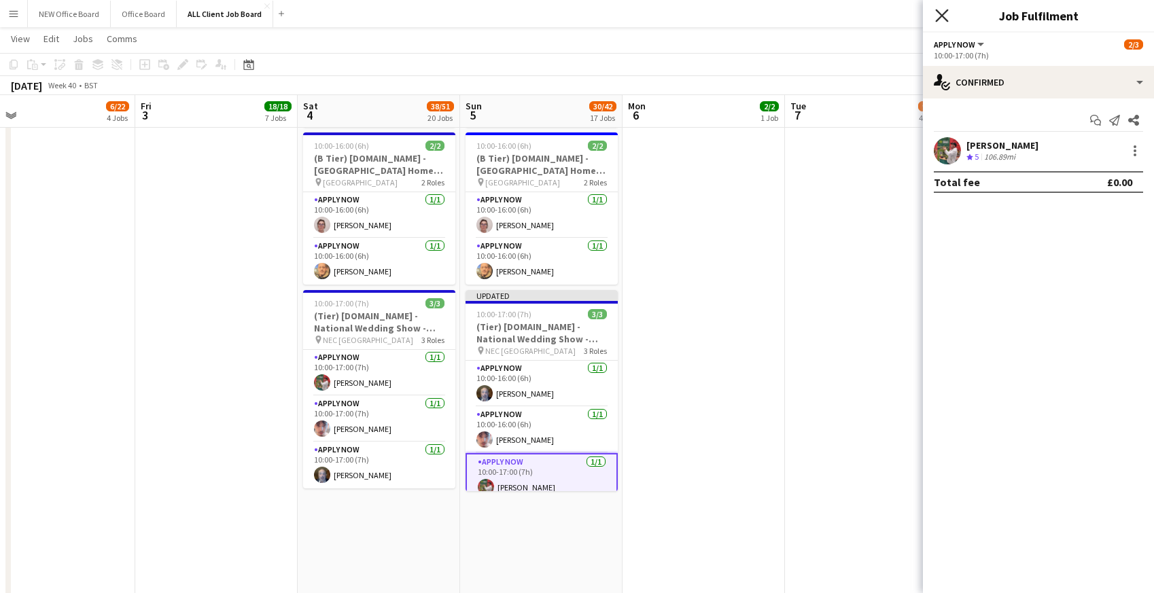
click at [942, 13] on icon "Close pop-in" at bounding box center [941, 15] width 13 height 13
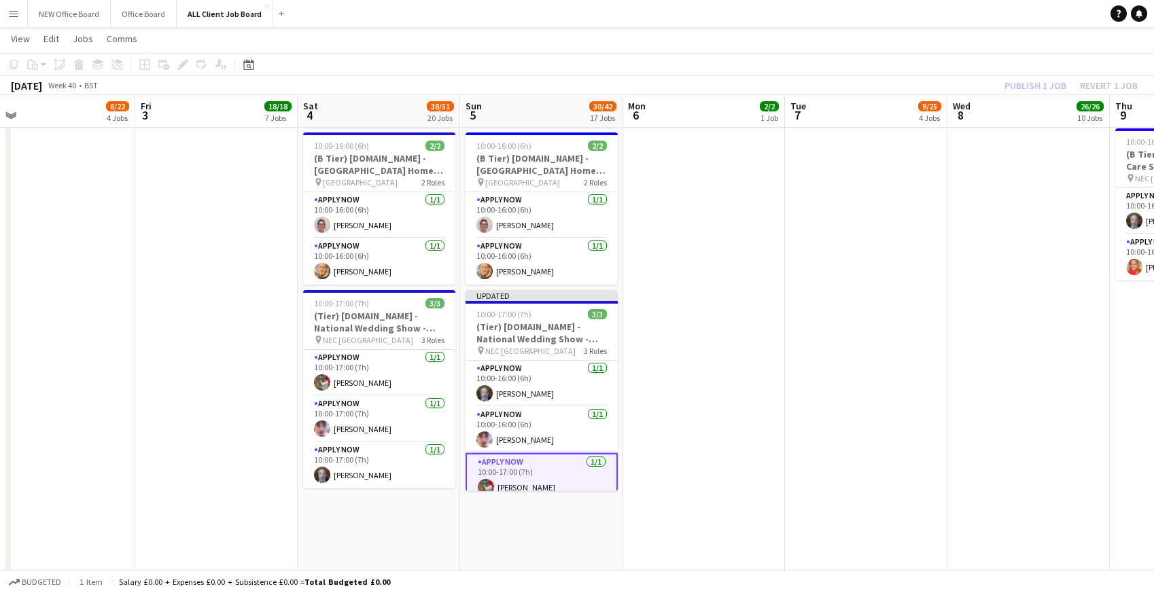
click at [919, 41] on app-page-menu "View Day view expanded Day view collapsed Month view Date picker Jump to [DATE]…" at bounding box center [577, 40] width 1154 height 26
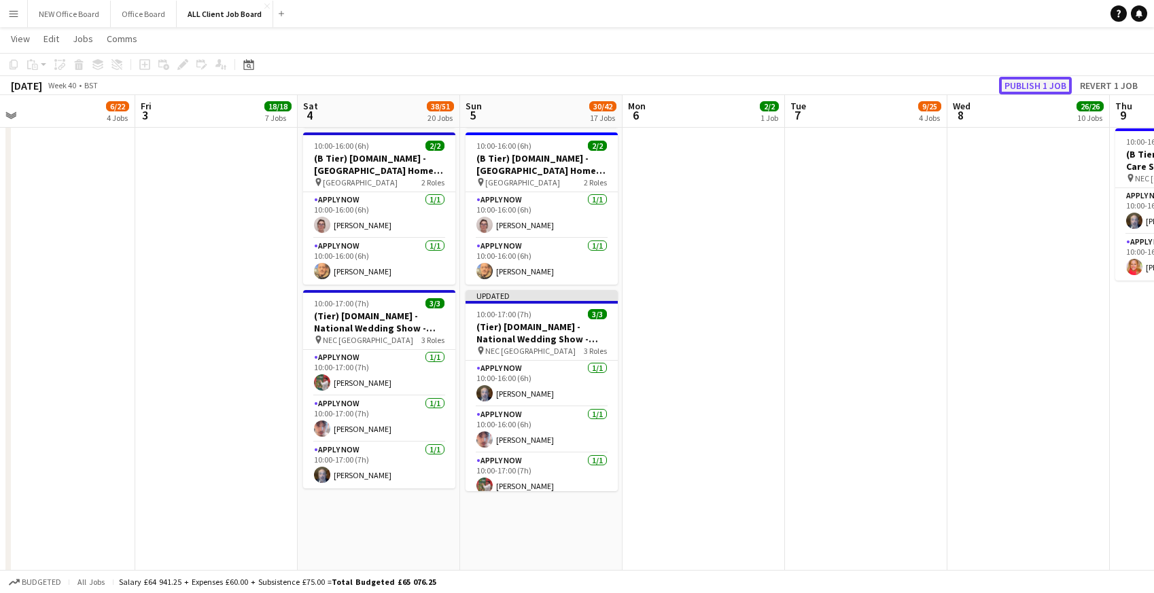
click at [1027, 90] on button "Publish 1 job" at bounding box center [1035, 86] width 73 height 18
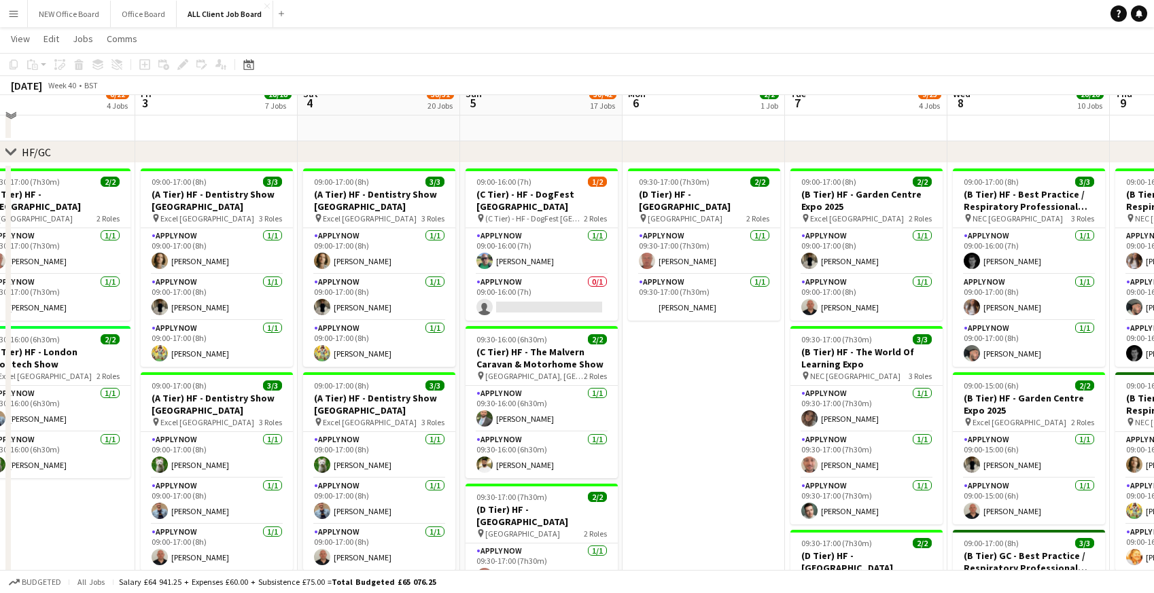
scroll to position [343, 0]
